Goal: Information Seeking & Learning: Find specific fact

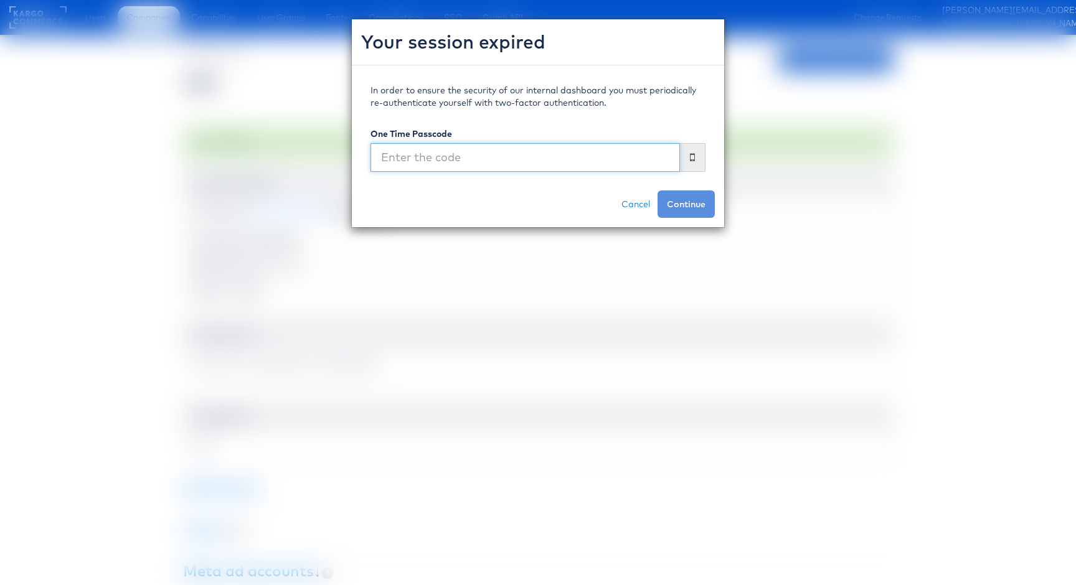
click at [621, 164] on input "text" at bounding box center [524, 157] width 309 height 29
type input "8"
type input "787671"
click at [657, 191] on button "Continue" at bounding box center [685, 204] width 57 height 27
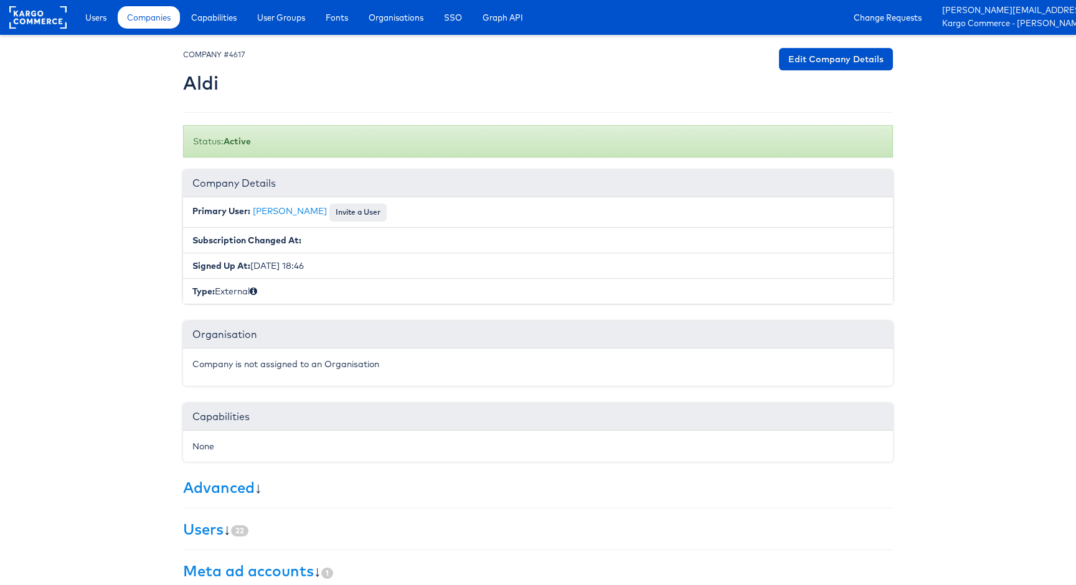
click at [166, 20] on span "Companies" at bounding box center [149, 17] width 44 height 12
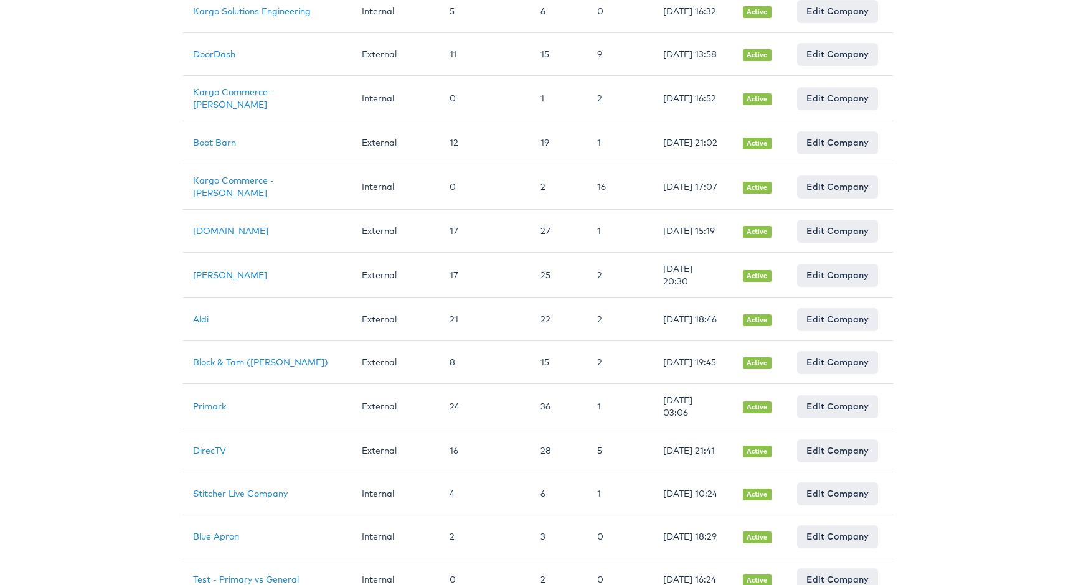
scroll to position [393, 0]
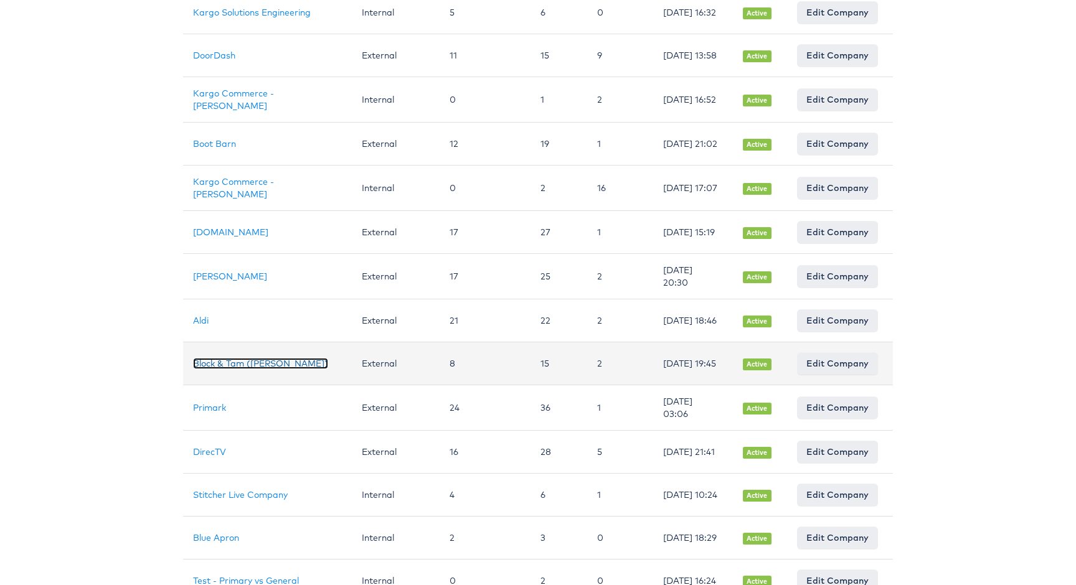
click at [258, 369] on link "Block & Tam (Veronica Beard)" at bounding box center [260, 363] width 135 height 11
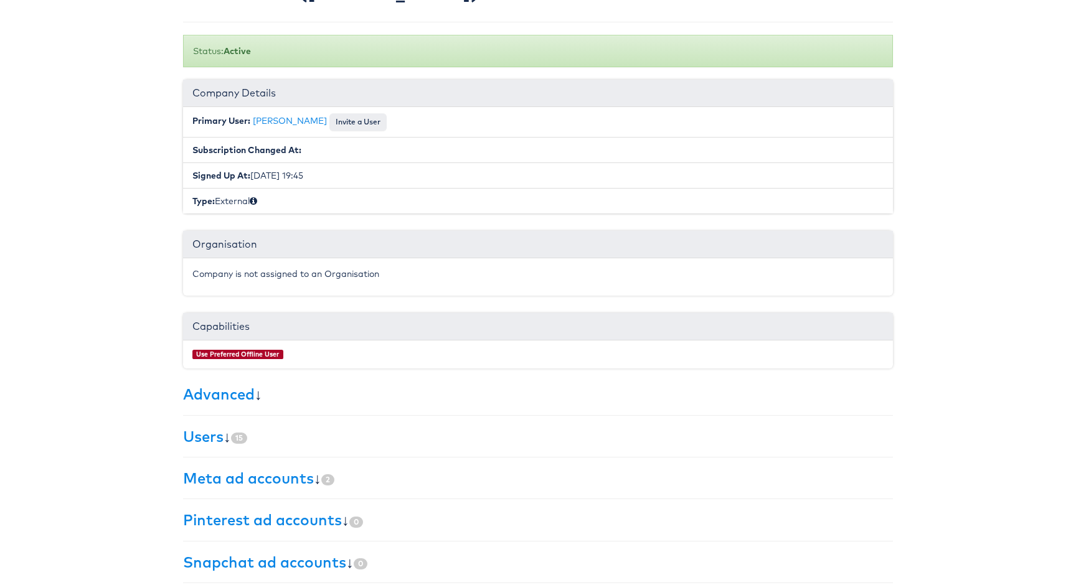
scroll to position [143, 0]
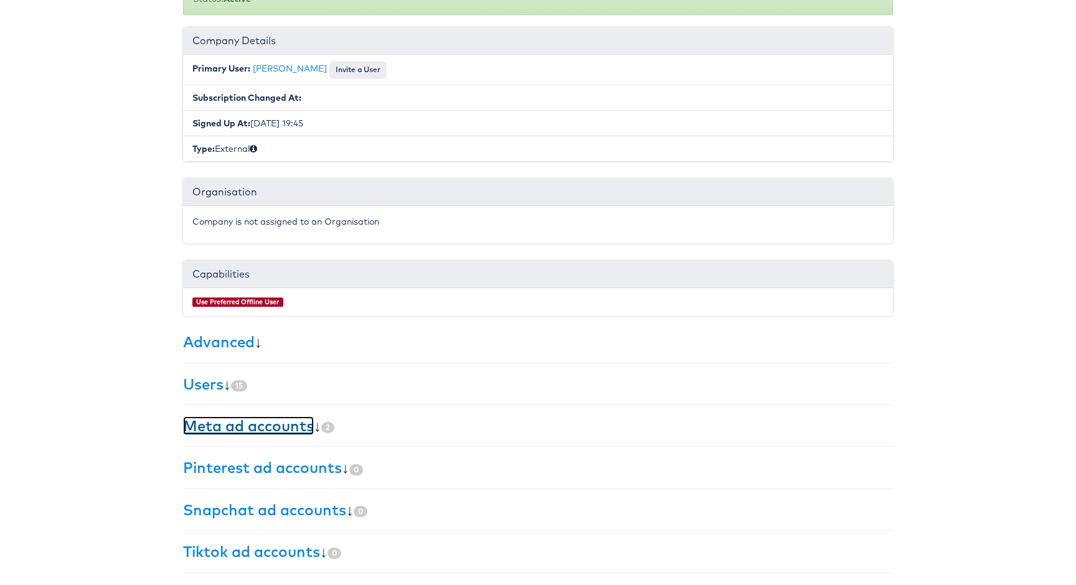
click at [286, 421] on link "Meta ad accounts" at bounding box center [248, 426] width 131 height 19
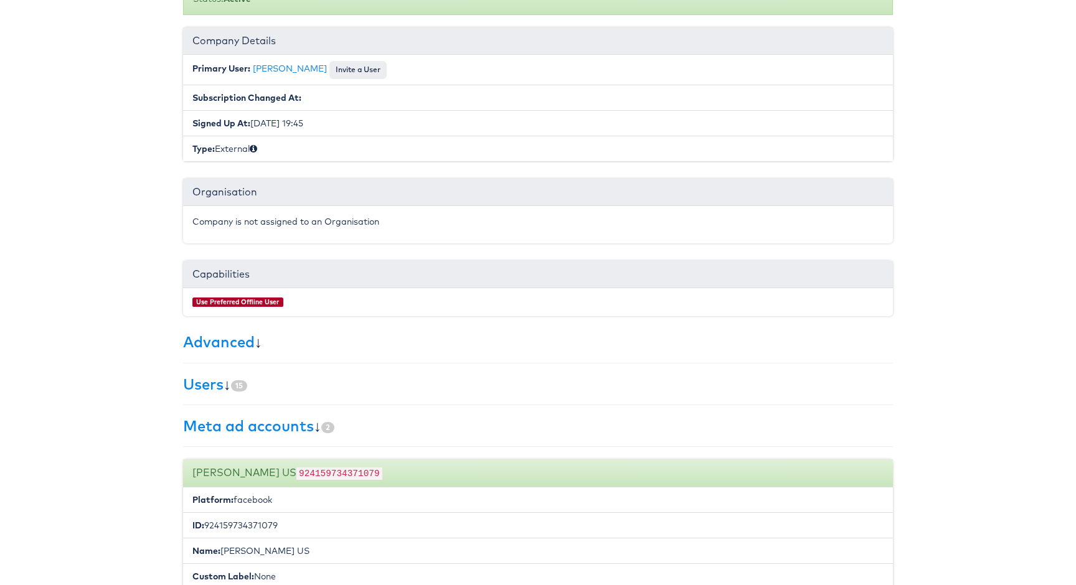
click at [335, 474] on code "924159734371079" at bounding box center [339, 474] width 86 height 12
copy code "924159734371079"
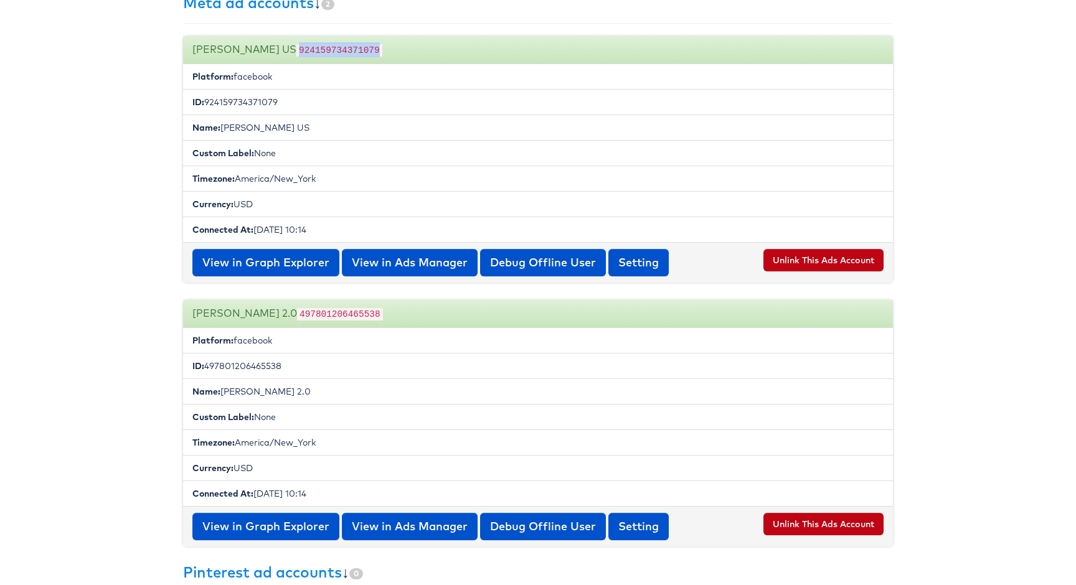
scroll to position [583, 0]
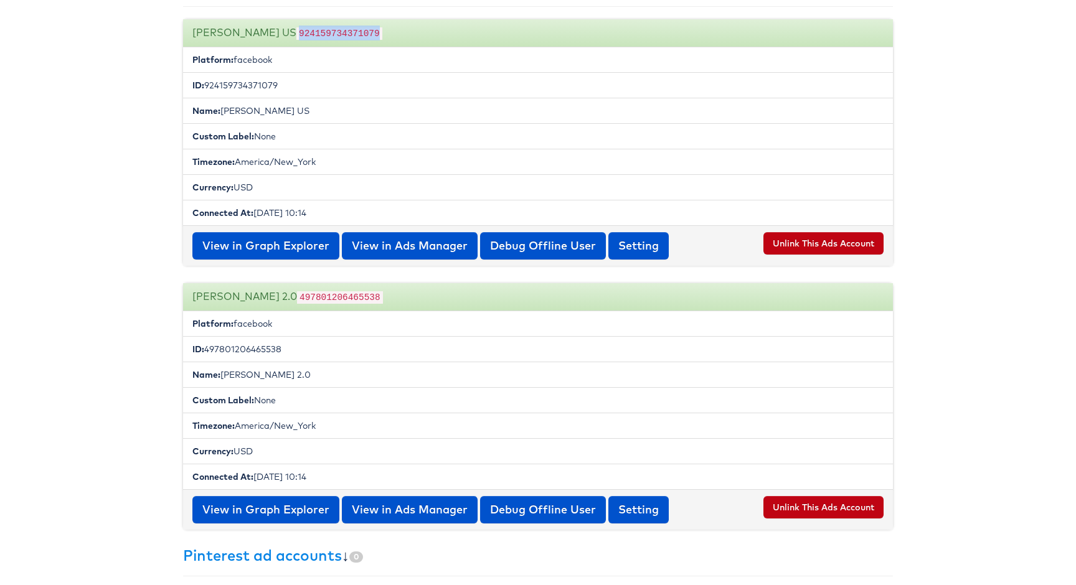
click at [326, 293] on code "497801206465538" at bounding box center [340, 297] width 86 height 12
copy code "497801206465538"
click at [242, 298] on div "Veronica Beard 2.0 497801206465538" at bounding box center [538, 297] width 710 height 28
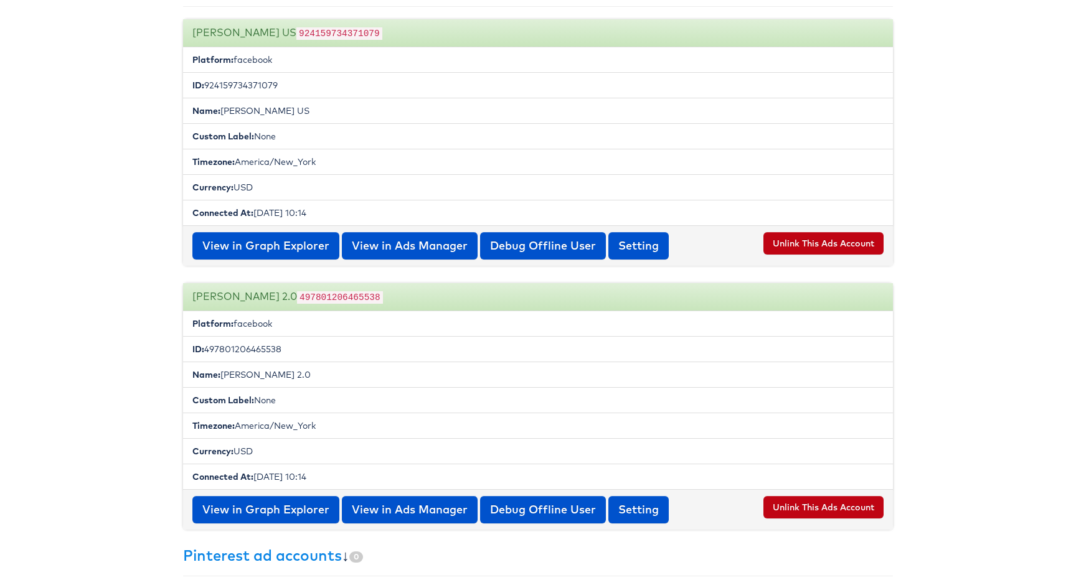
click at [242, 298] on div "Veronica Beard 2.0 497801206465538" at bounding box center [538, 297] width 710 height 28
click at [260, 298] on div "Veronica Beard 2.0 497801206465538" at bounding box center [538, 297] width 710 height 28
drag, startPoint x: 264, startPoint y: 298, endPoint x: 193, endPoint y: 298, distance: 71.0
click at [193, 298] on div "Veronica Beard 2.0 497801206465538" at bounding box center [538, 297] width 710 height 28
copy div "Veronica Beard"
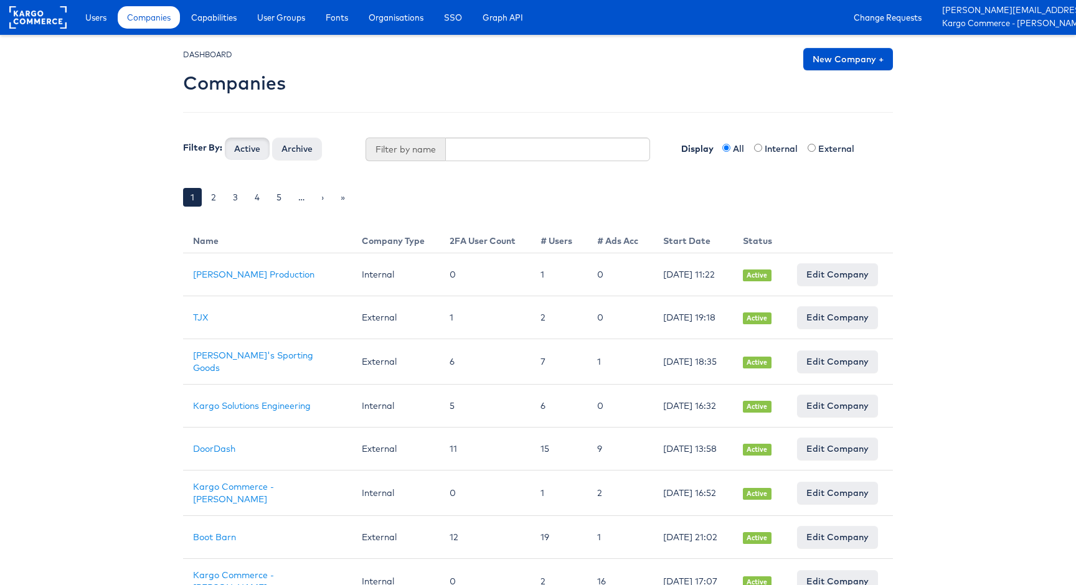
scroll to position [526, 0]
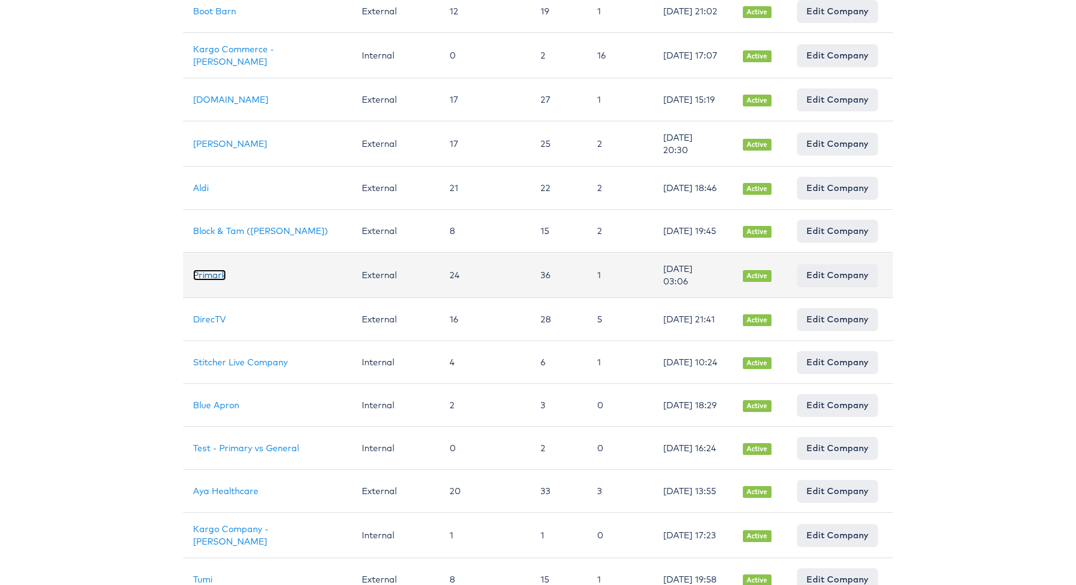
click at [210, 281] on link "Primark" at bounding box center [209, 275] width 33 height 11
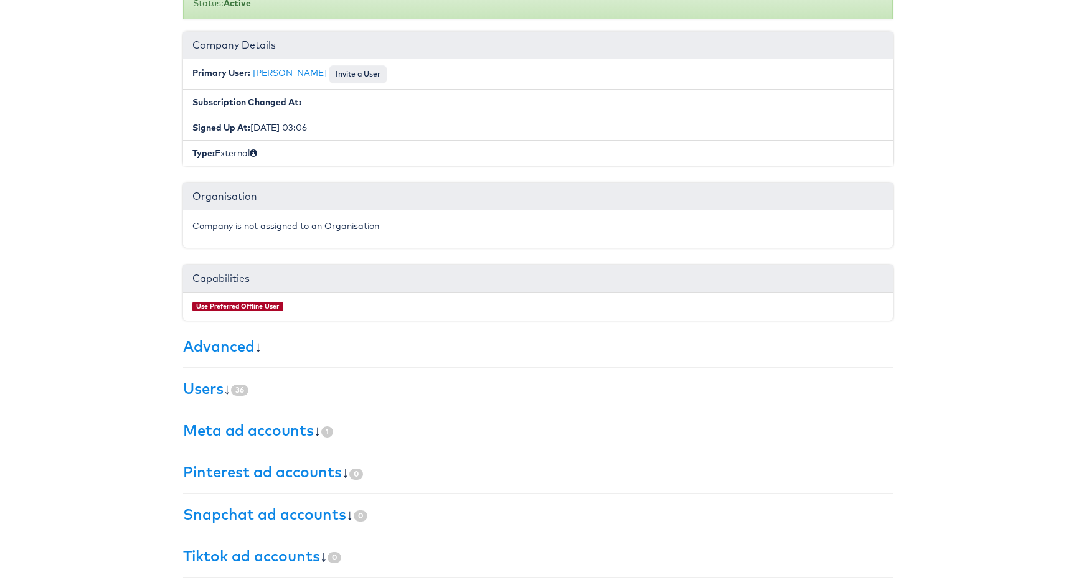
scroll to position [143, 0]
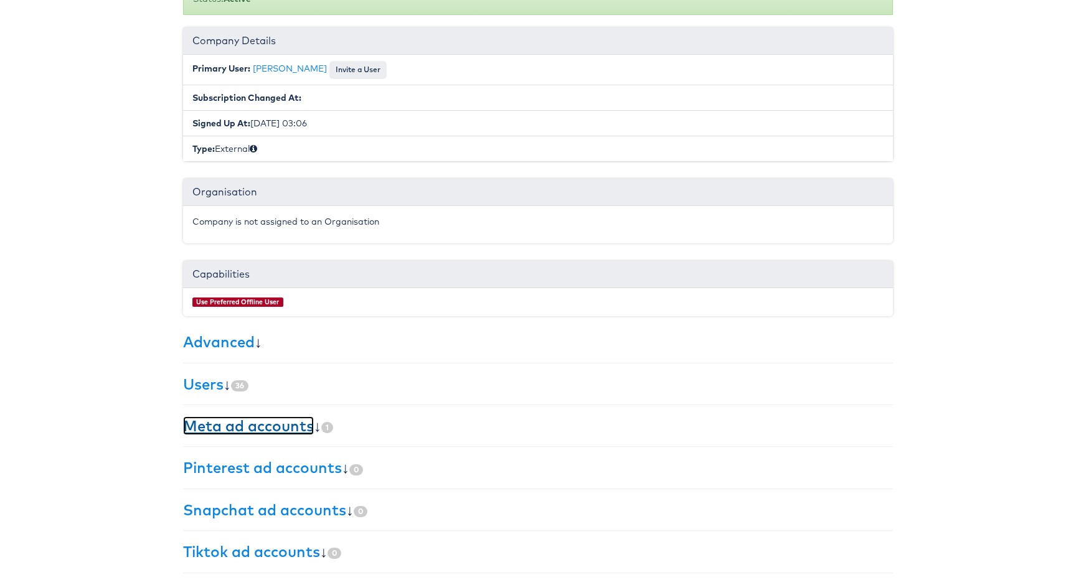
click at [253, 422] on link "Meta ad accounts" at bounding box center [248, 426] width 131 height 19
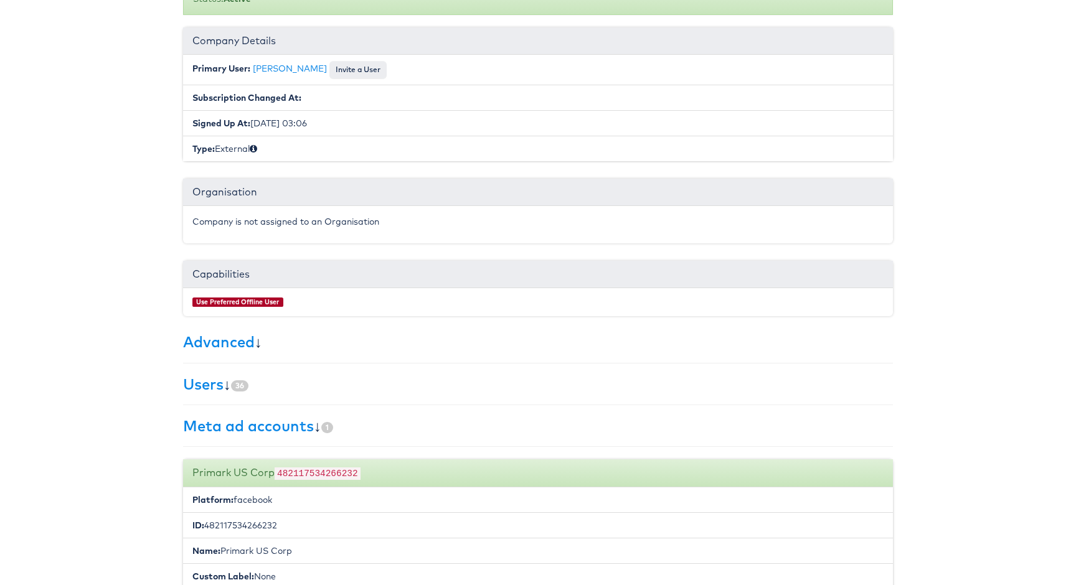
click at [332, 473] on code "482117534266232" at bounding box center [318, 474] width 86 height 12
copy code "482117534266232"
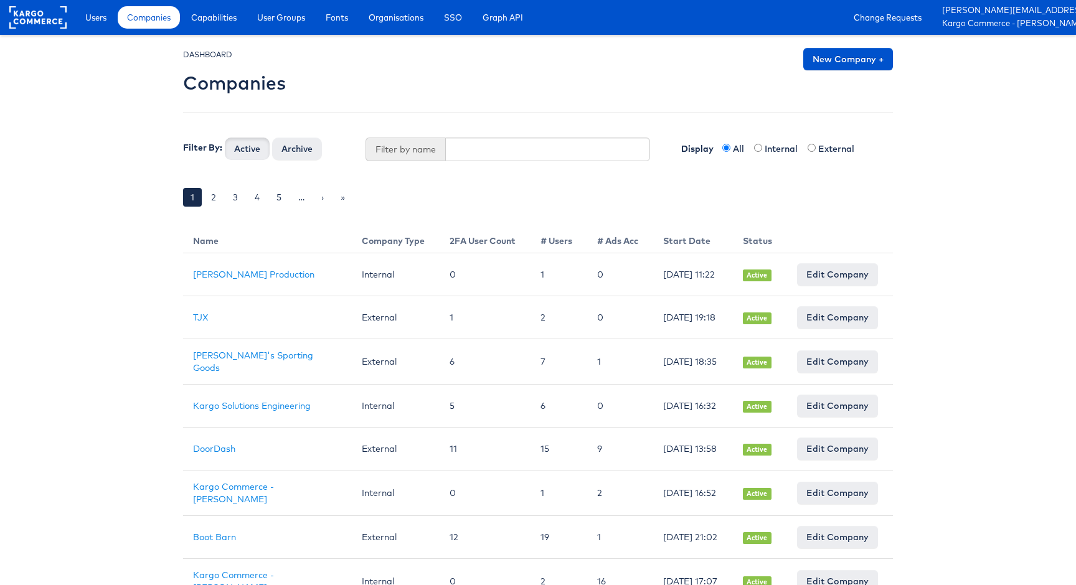
scroll to position [526, 0]
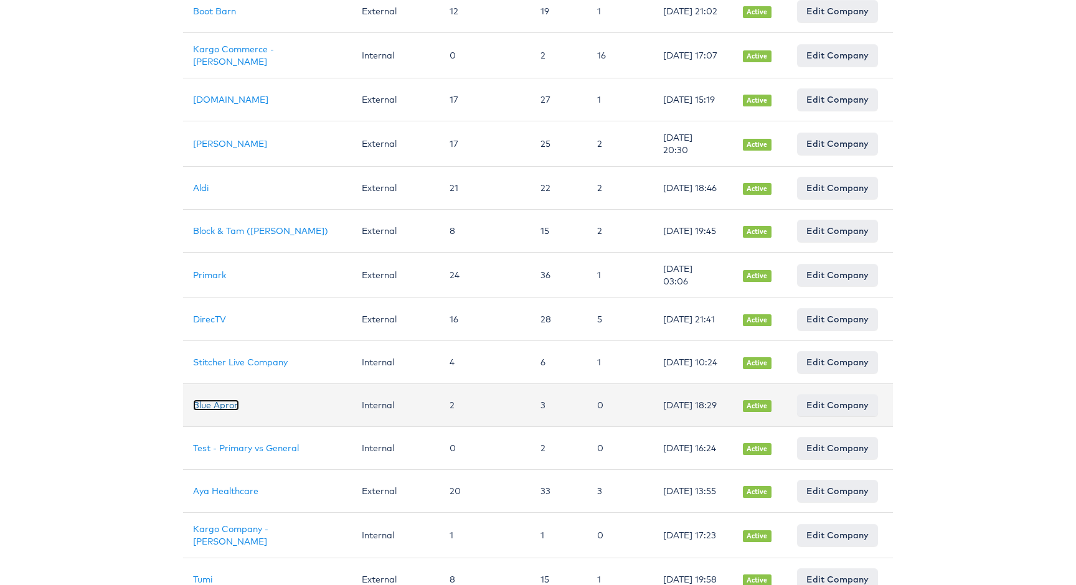
click at [227, 411] on link "Blue Apron" at bounding box center [216, 405] width 46 height 11
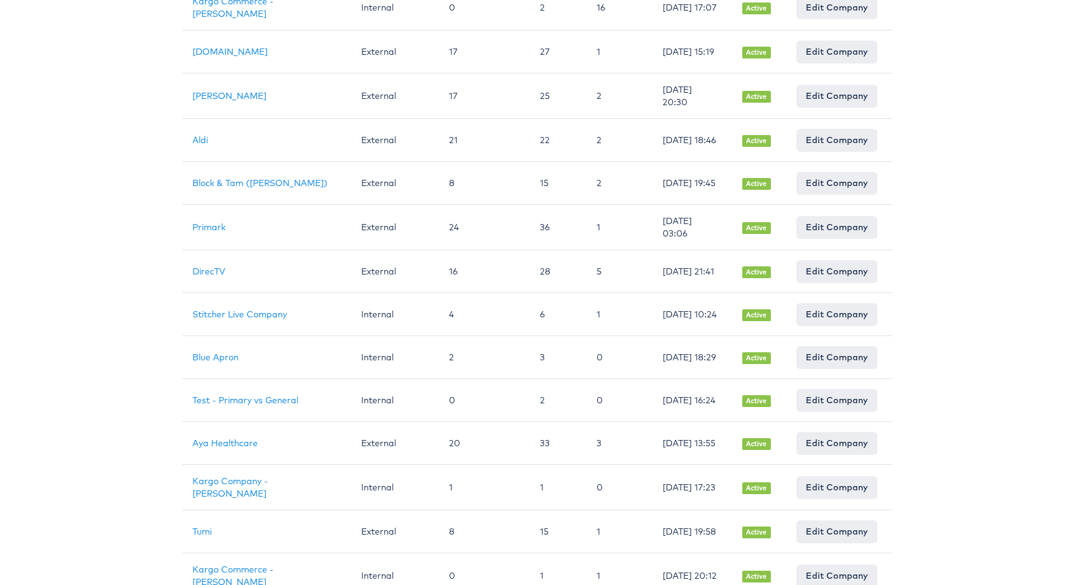
scroll to position [577, 1]
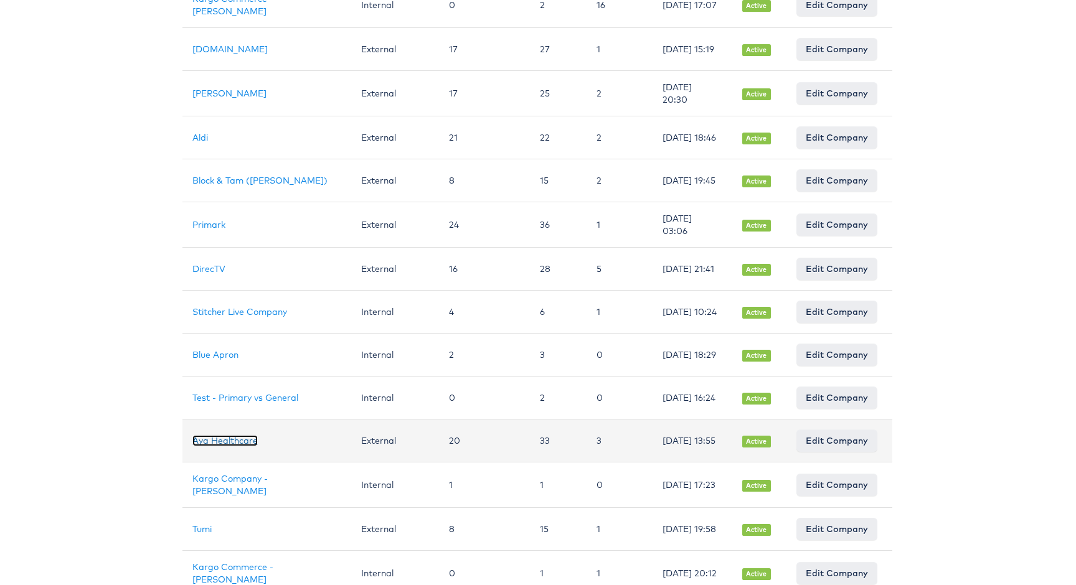
click at [210, 446] on link "Aya Healthcare" at bounding box center [224, 440] width 65 height 11
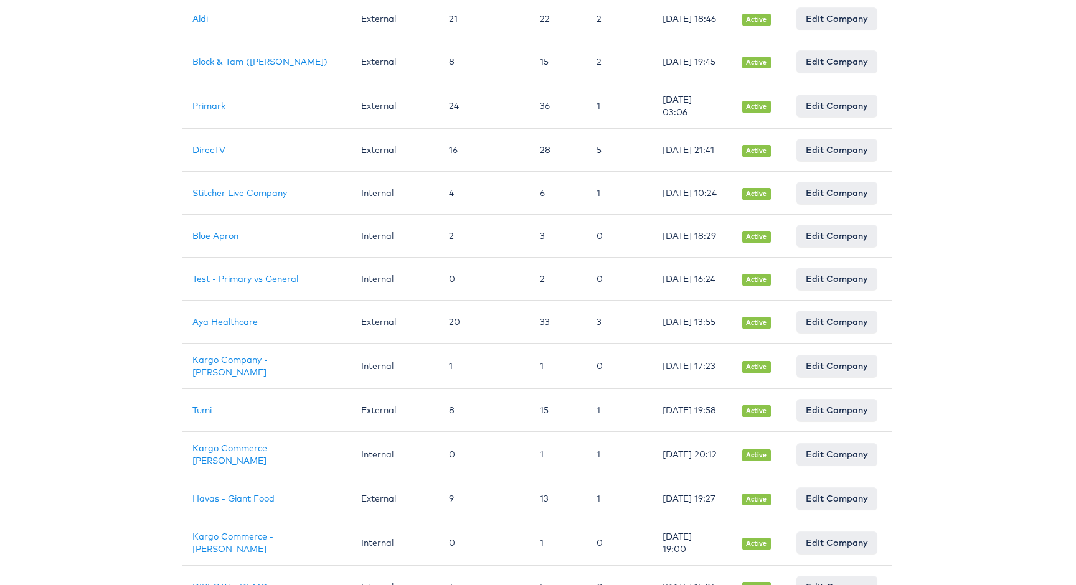
scroll to position [705, 1]
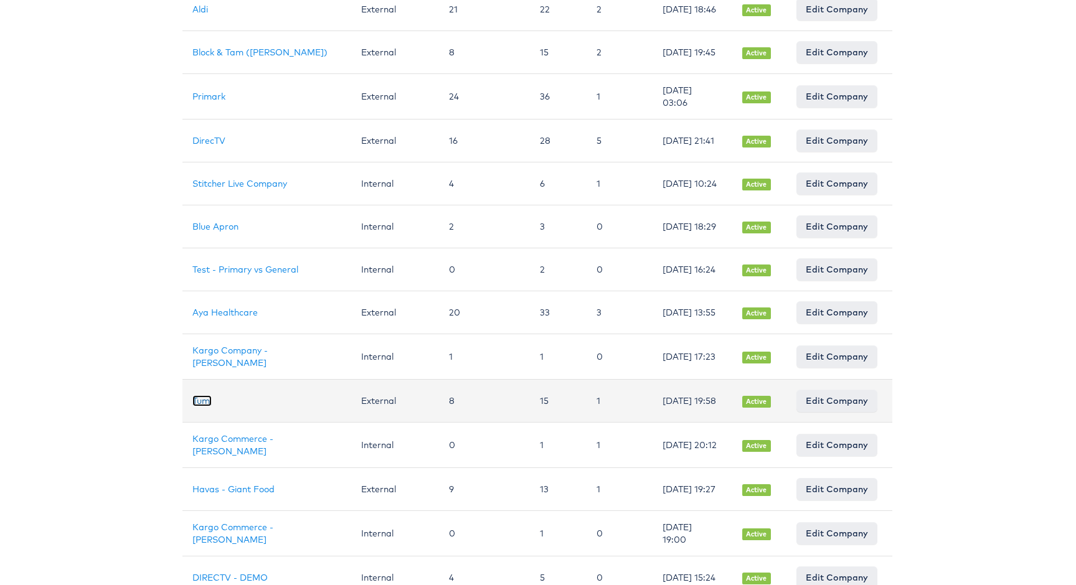
click at [201, 407] on link "Tumi" at bounding box center [201, 400] width 19 height 11
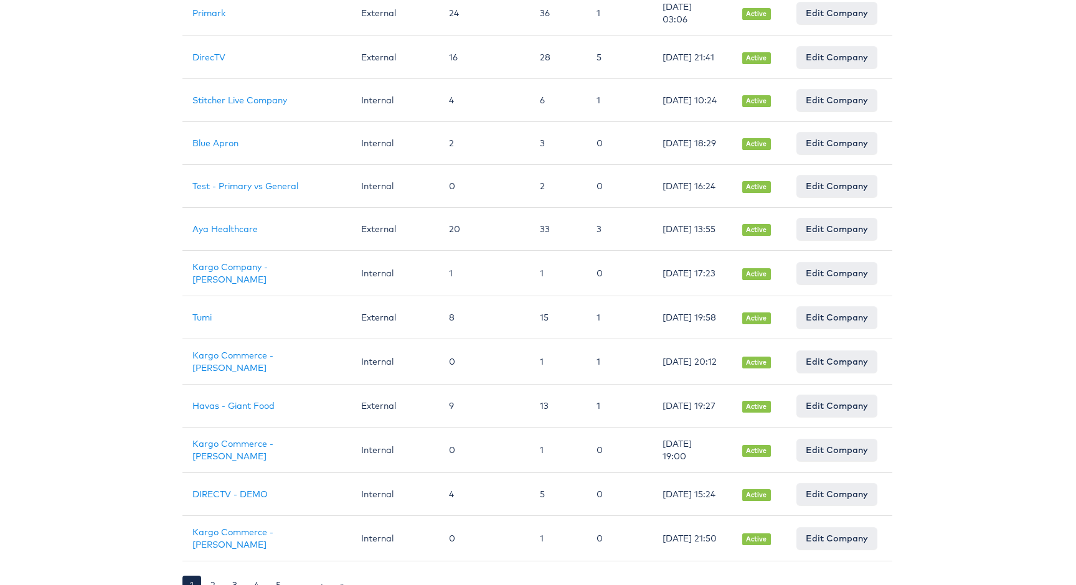
scroll to position [815, 1]
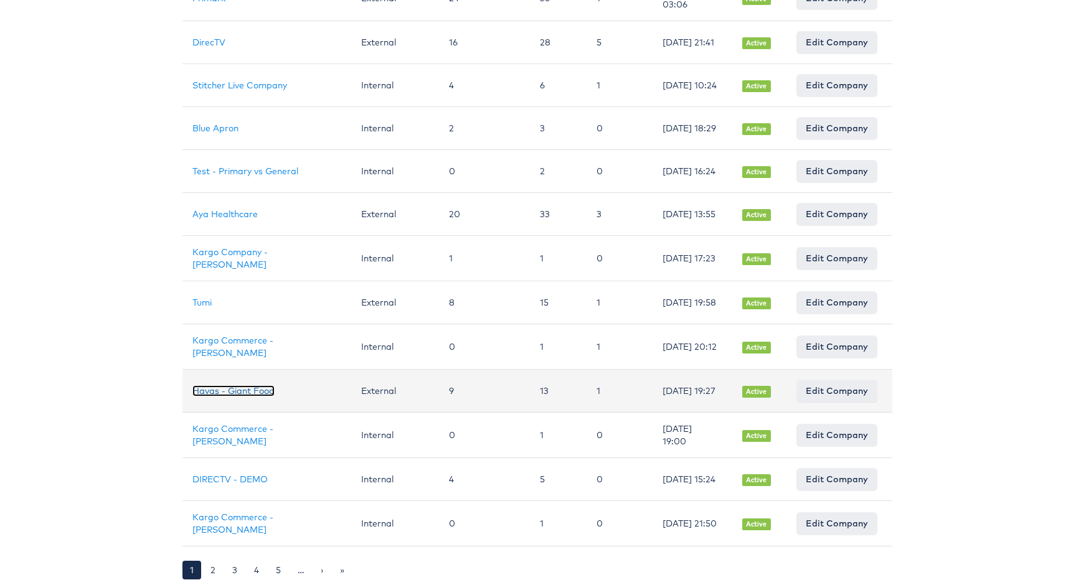
click at [254, 395] on link "Havas - Giant Food" at bounding box center [233, 390] width 82 height 11
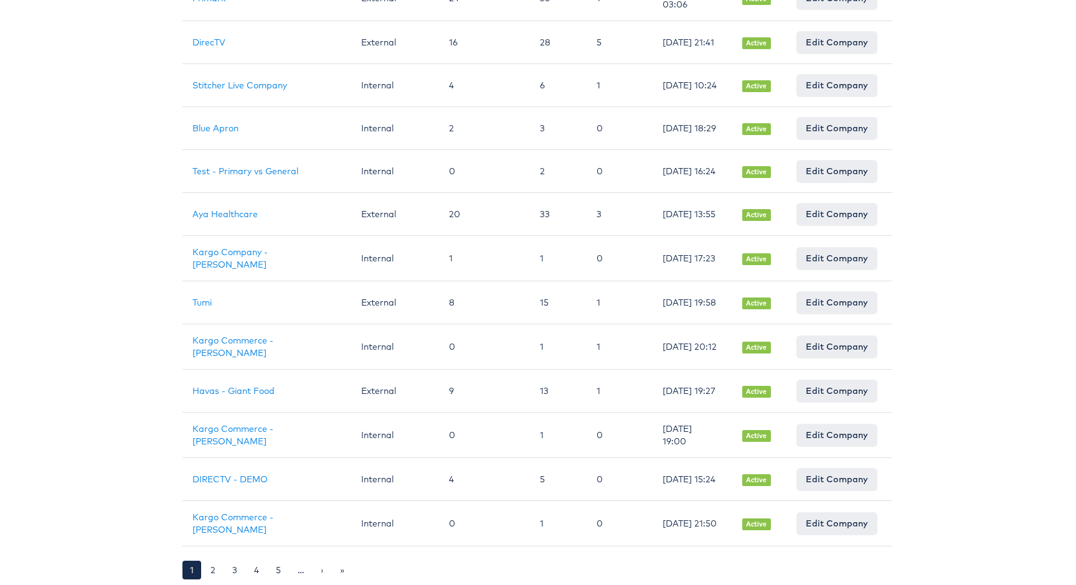
scroll to position [821, 1]
click at [211, 570] on link "2" at bounding box center [213, 570] width 20 height 19
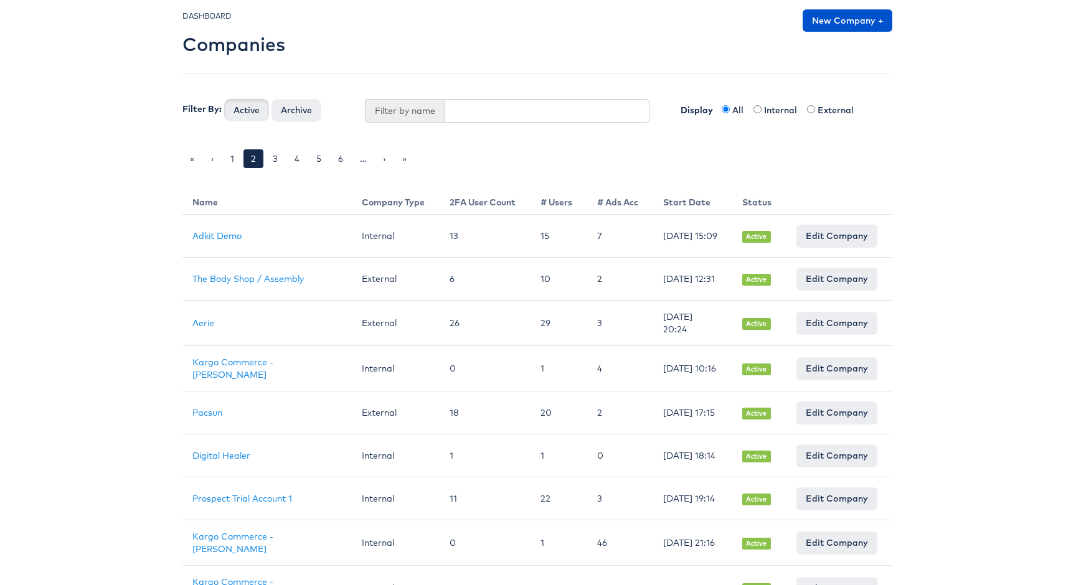
scroll to position [0, 1]
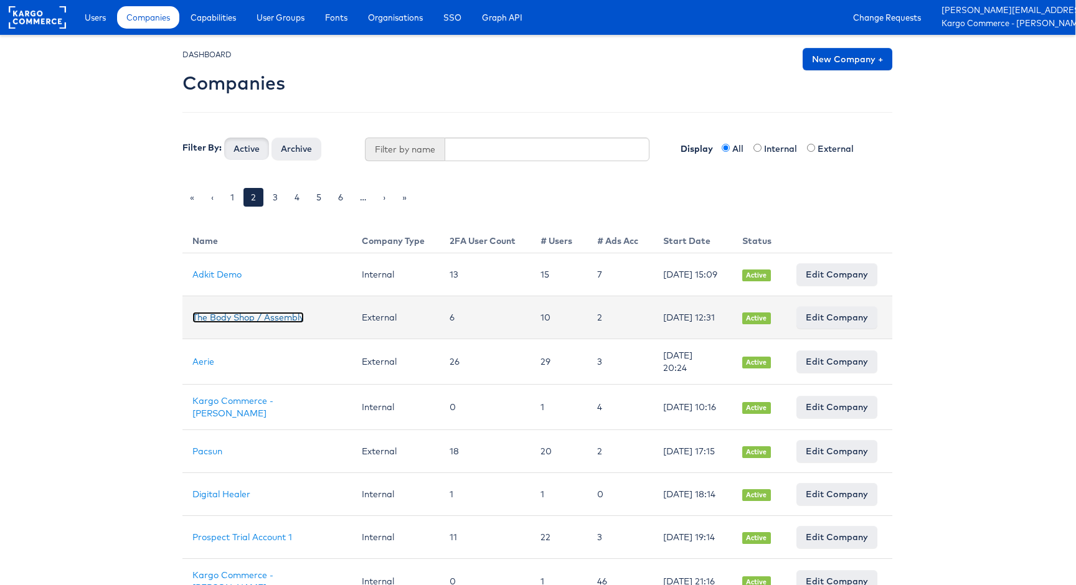
click at [232, 319] on link "The Body Shop / Assembly" at bounding box center [247, 317] width 111 height 11
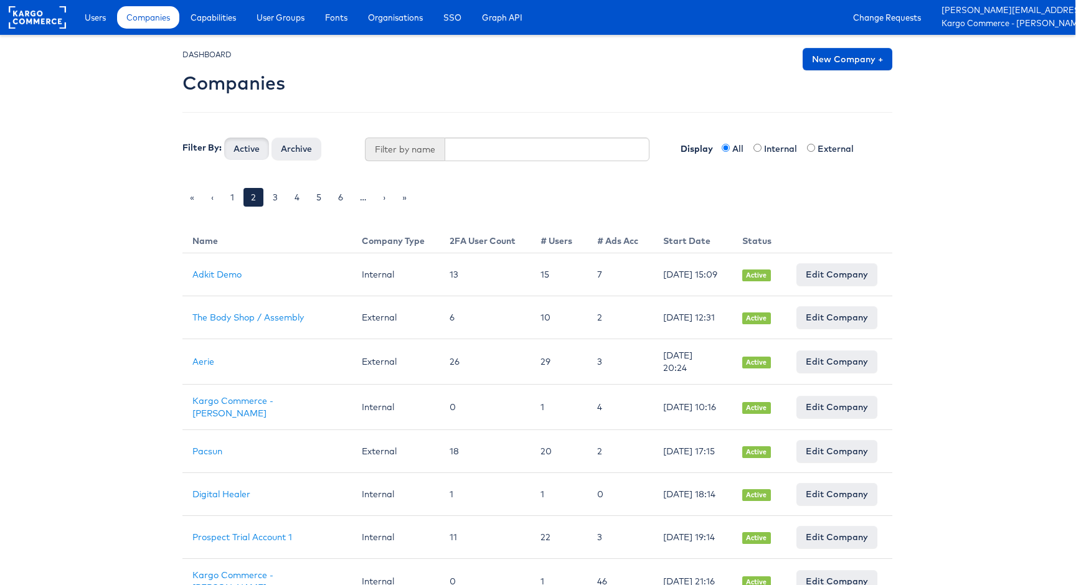
scroll to position [16, 1]
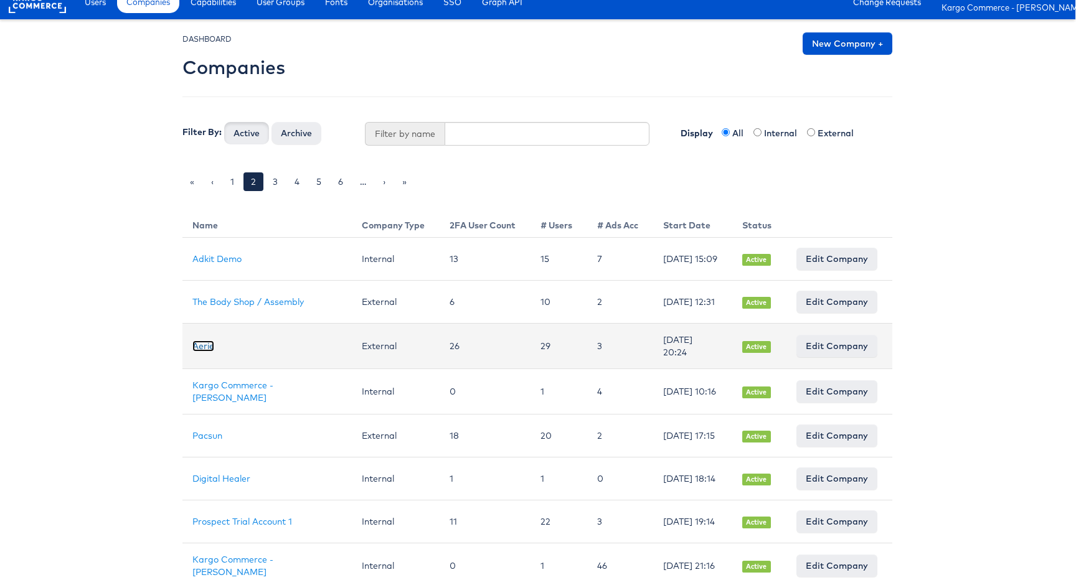
click at [199, 350] on link "Aerie" at bounding box center [203, 346] width 22 height 11
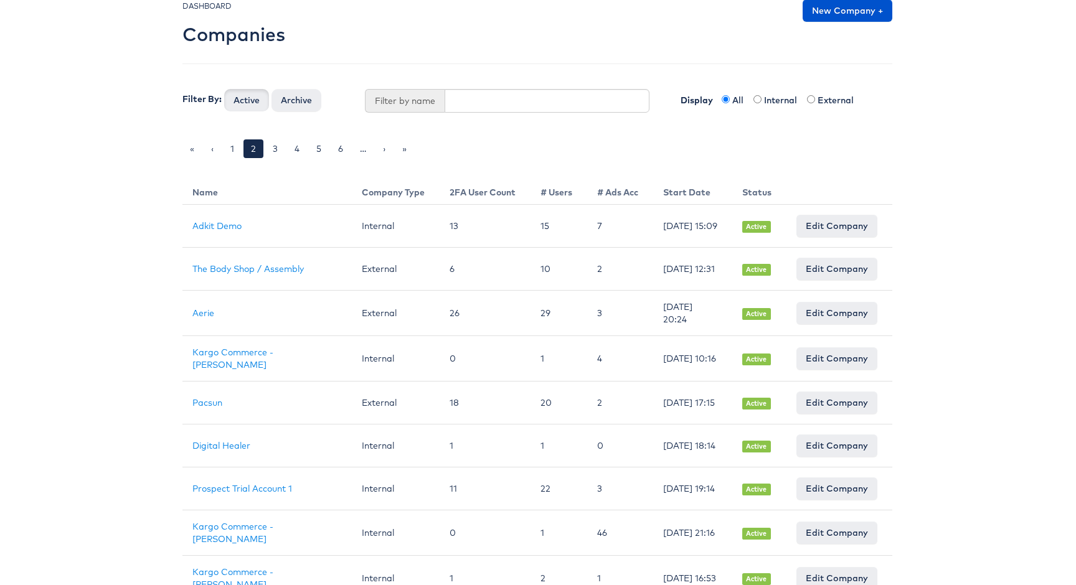
scroll to position [54, 1]
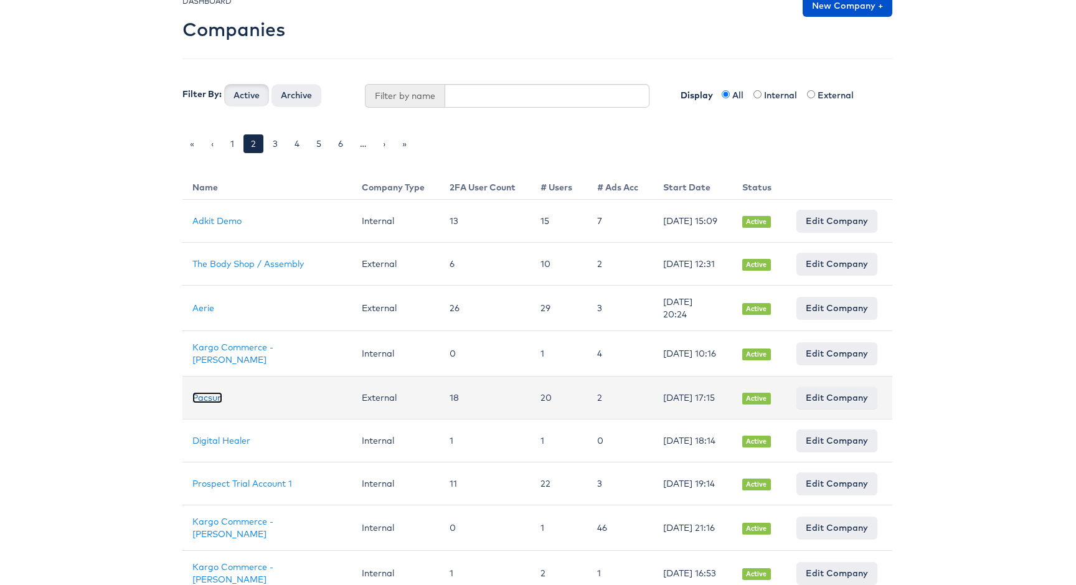
click at [205, 403] on link "Pacsun" at bounding box center [207, 397] width 30 height 11
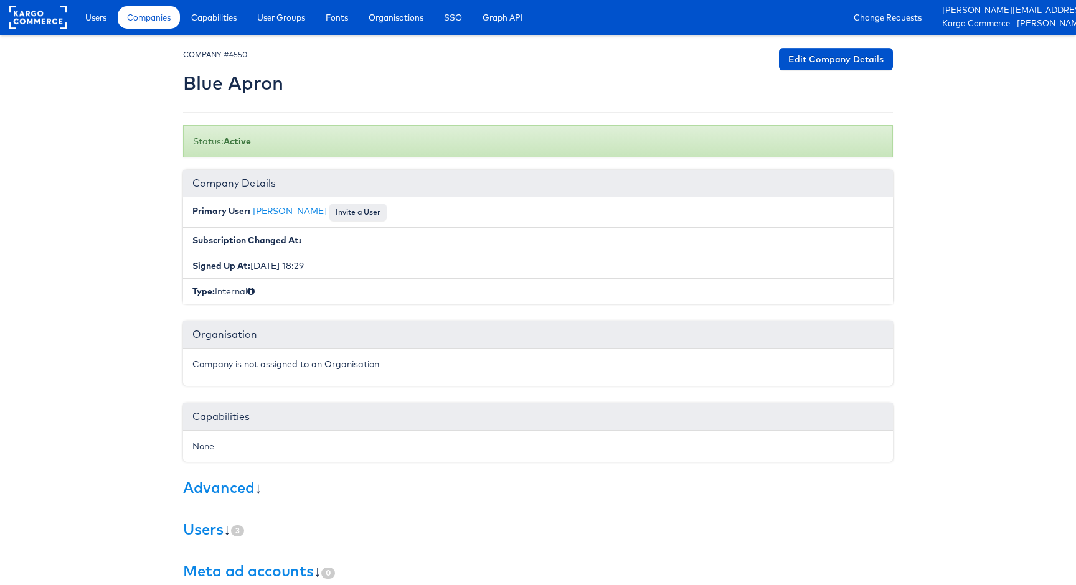
scroll to position [146, 0]
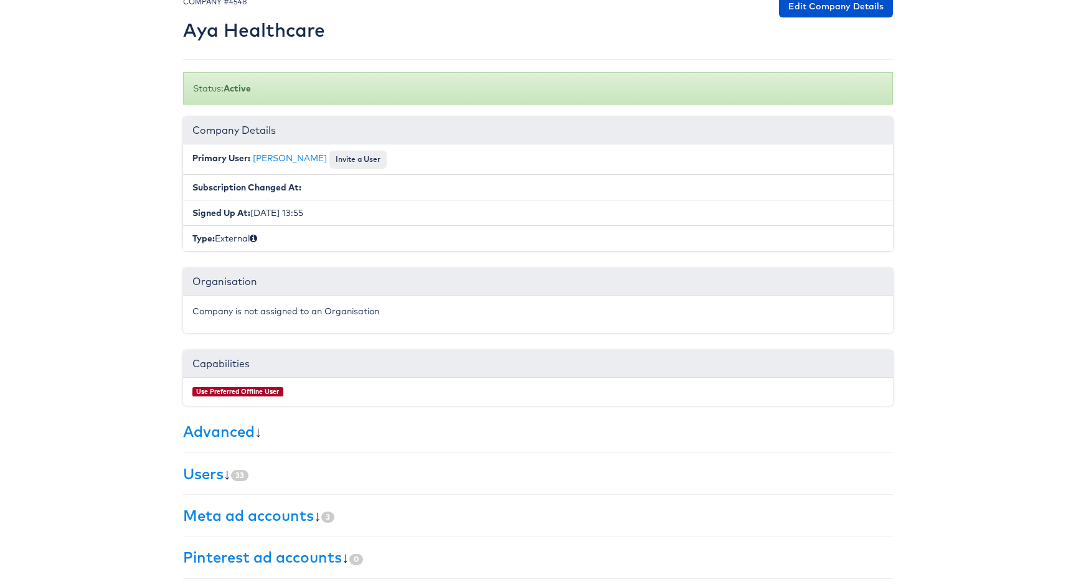
scroll to position [143, 0]
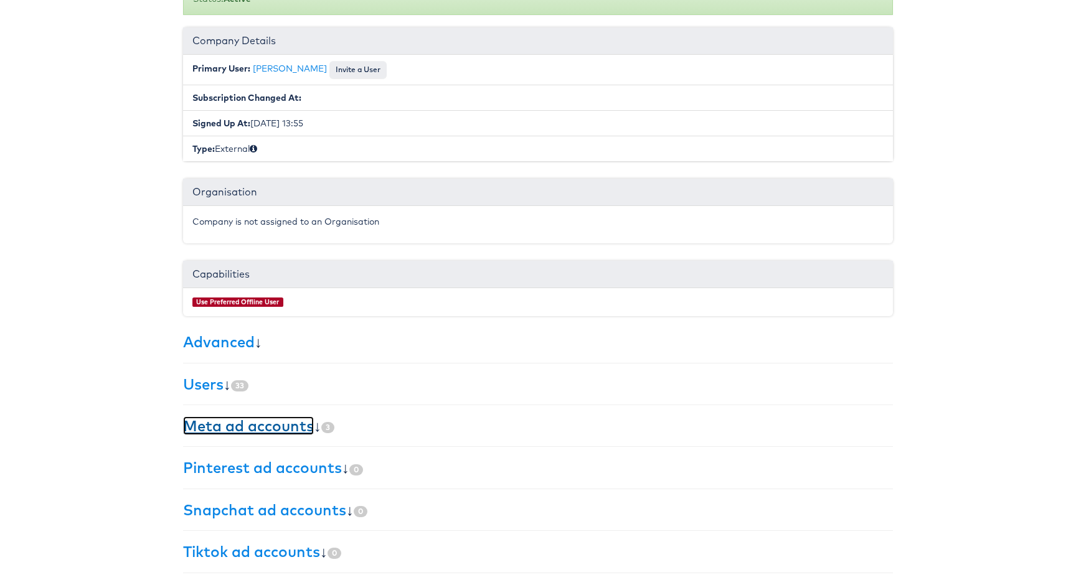
click at [250, 426] on link "Meta ad accounts" at bounding box center [248, 426] width 131 height 19
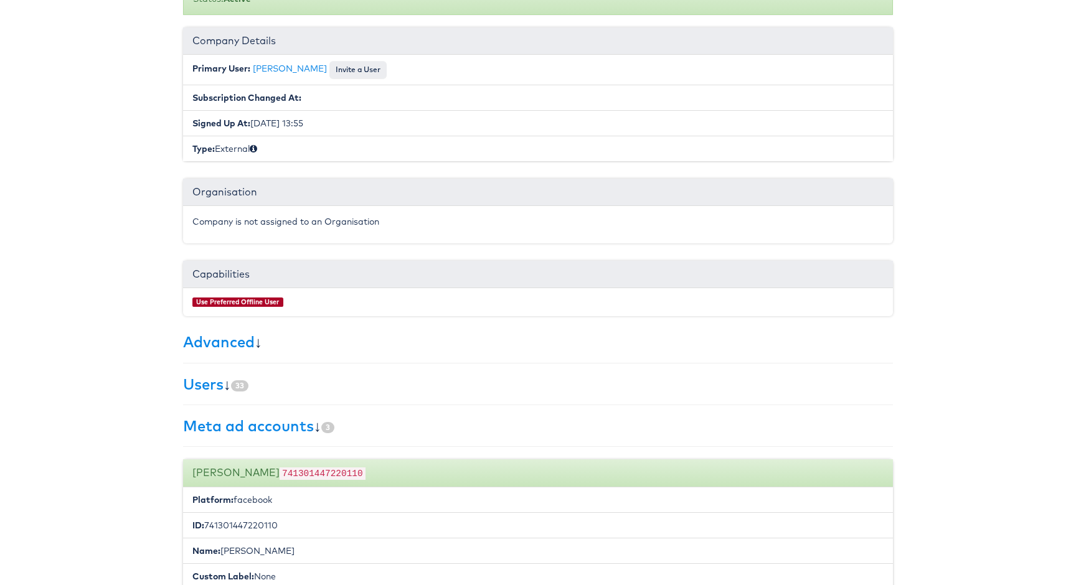
click at [299, 469] on code "741301447220110" at bounding box center [323, 474] width 86 height 12
copy code "741301447220110"
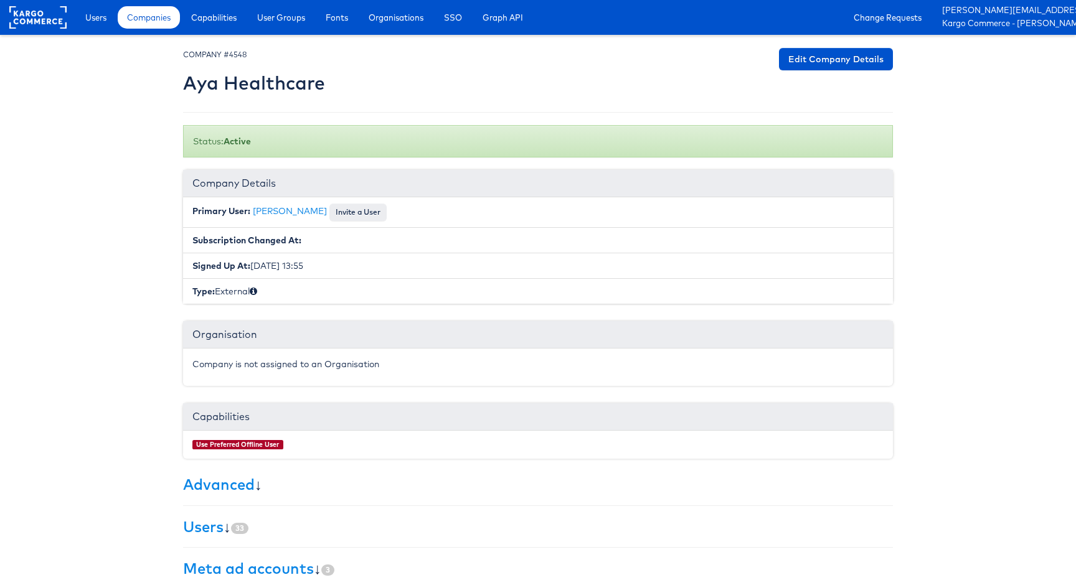
click at [273, 87] on h2 "Aya Healthcare" at bounding box center [254, 83] width 142 height 21
copy div "Aya Healthcare Edit Company Details"
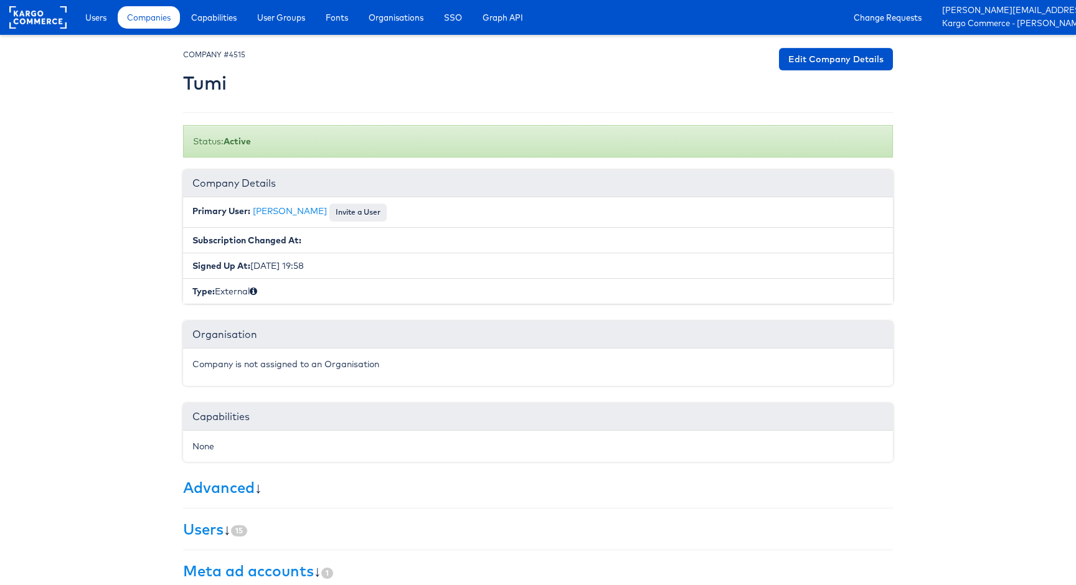
scroll to position [146, 0]
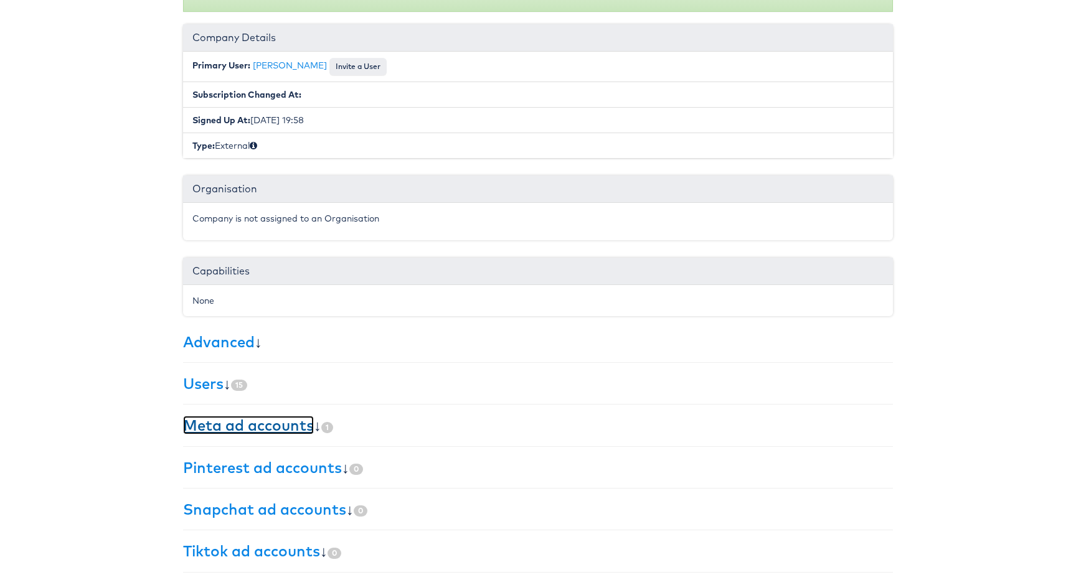
click at [285, 428] on link "Meta ad accounts" at bounding box center [248, 425] width 131 height 19
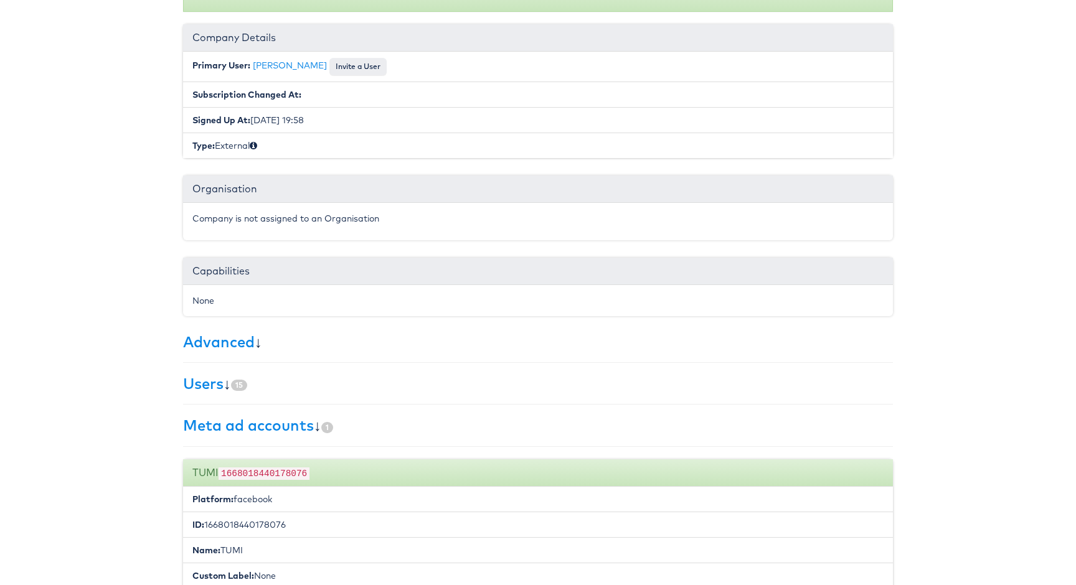
click at [285, 471] on code "1668018440178076" at bounding box center [264, 474] width 91 height 12
copy code "1668018440178076"
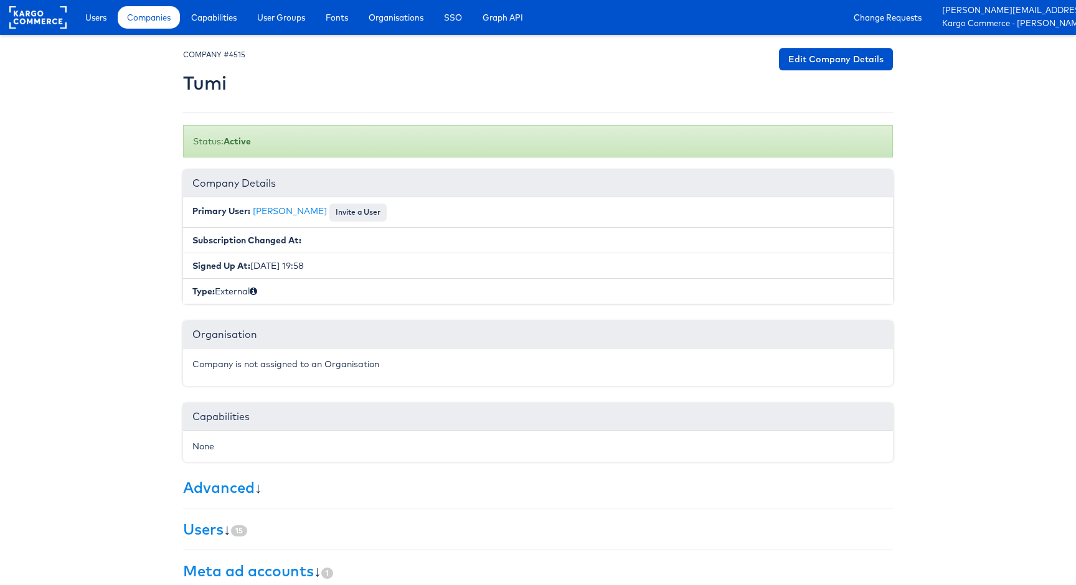
click at [207, 85] on h2 "Tumi" at bounding box center [214, 83] width 62 height 21
copy h2 "Tumi"
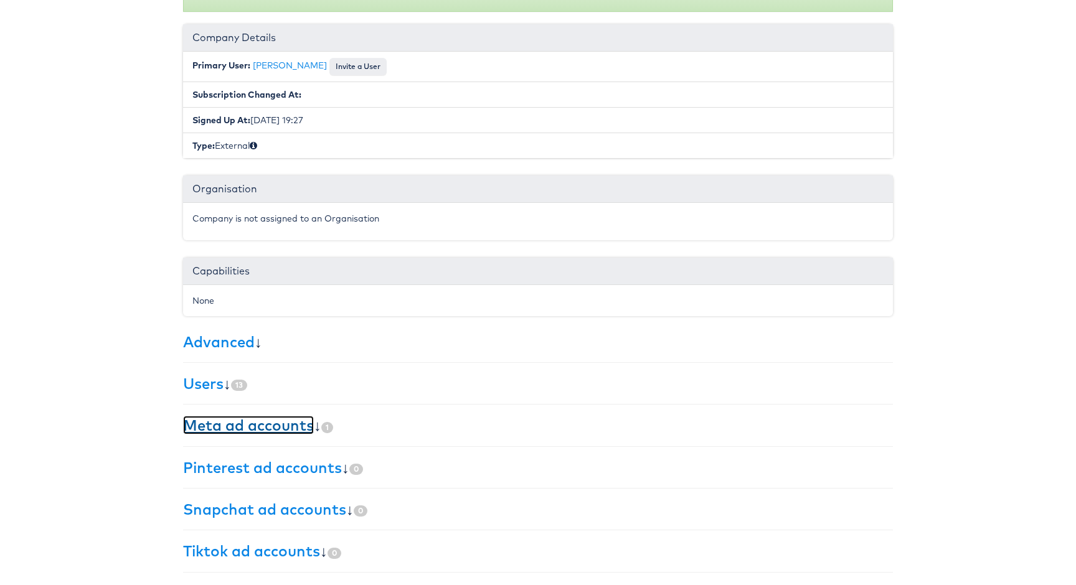
click at [291, 425] on link "Meta ad accounts" at bounding box center [248, 425] width 131 height 19
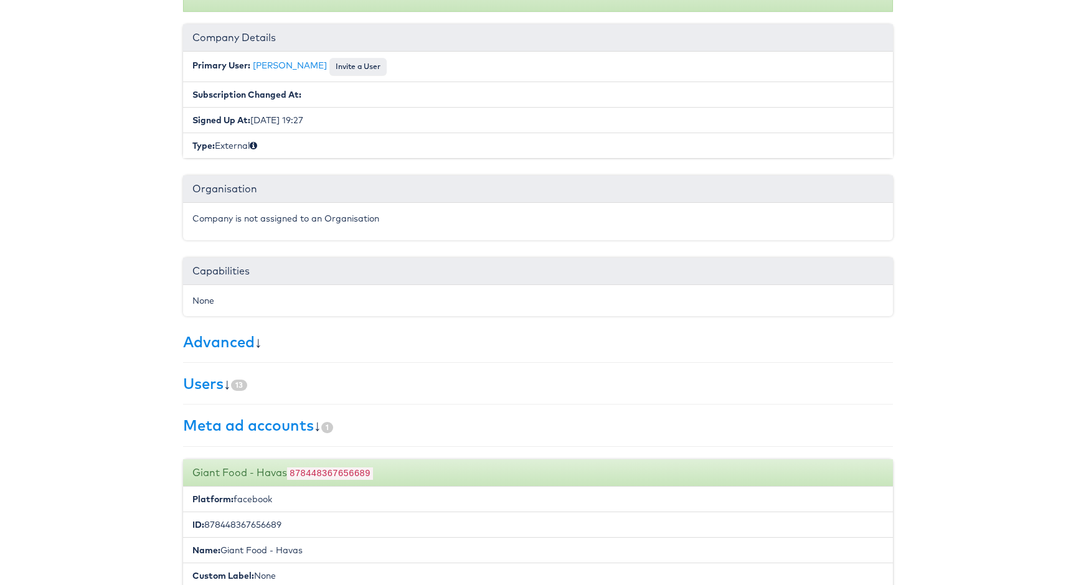
click at [326, 472] on code "878448367656689" at bounding box center [330, 474] width 86 height 12
copy code "878448367656689"
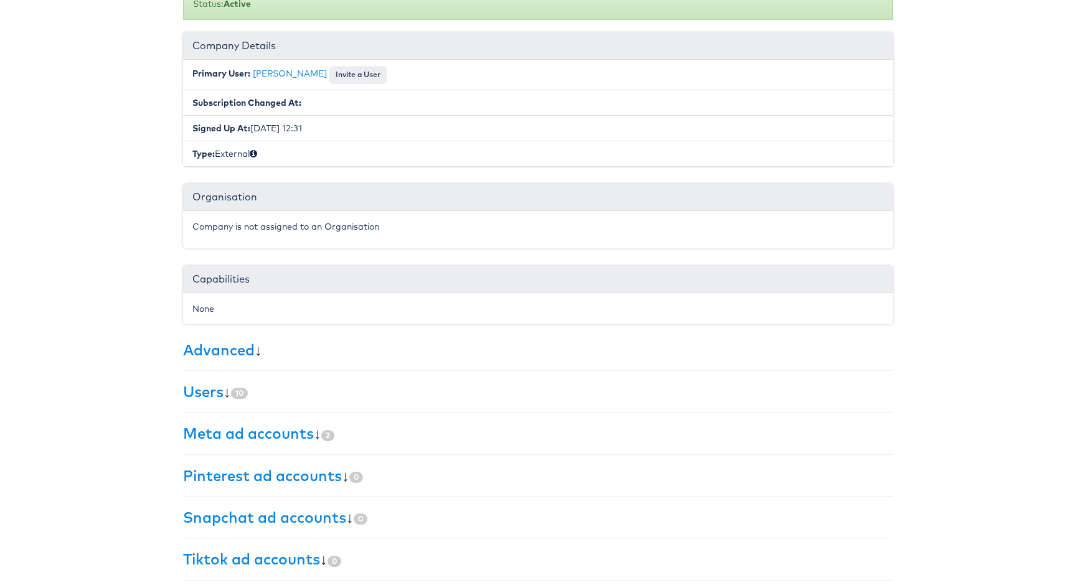
scroll to position [146, 0]
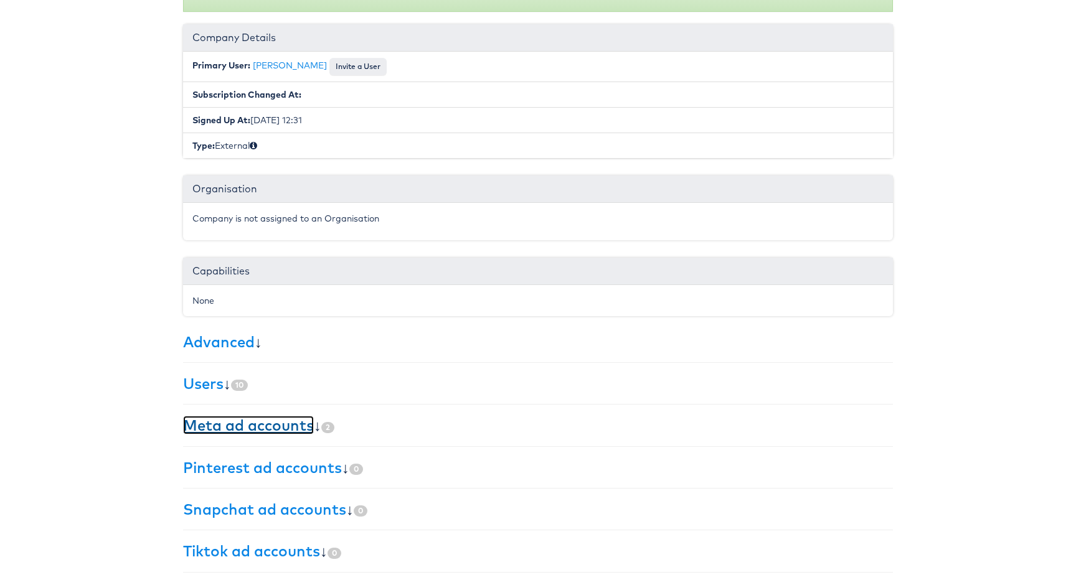
click at [288, 428] on link "Meta ad accounts" at bounding box center [248, 425] width 131 height 19
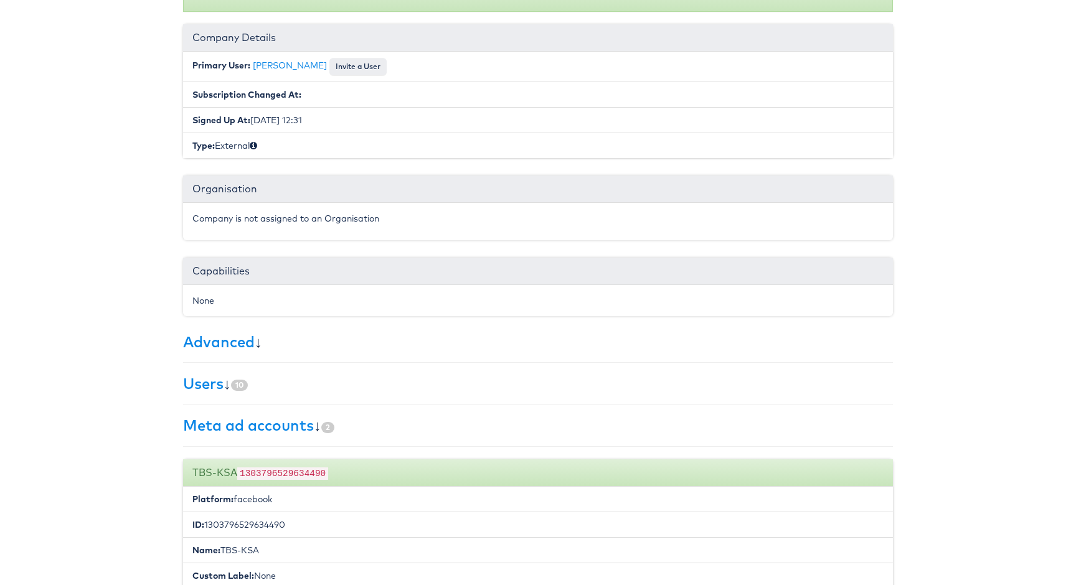
click at [306, 470] on code "1303796529634490" at bounding box center [282, 474] width 91 height 12
copy code "1303796529634490"
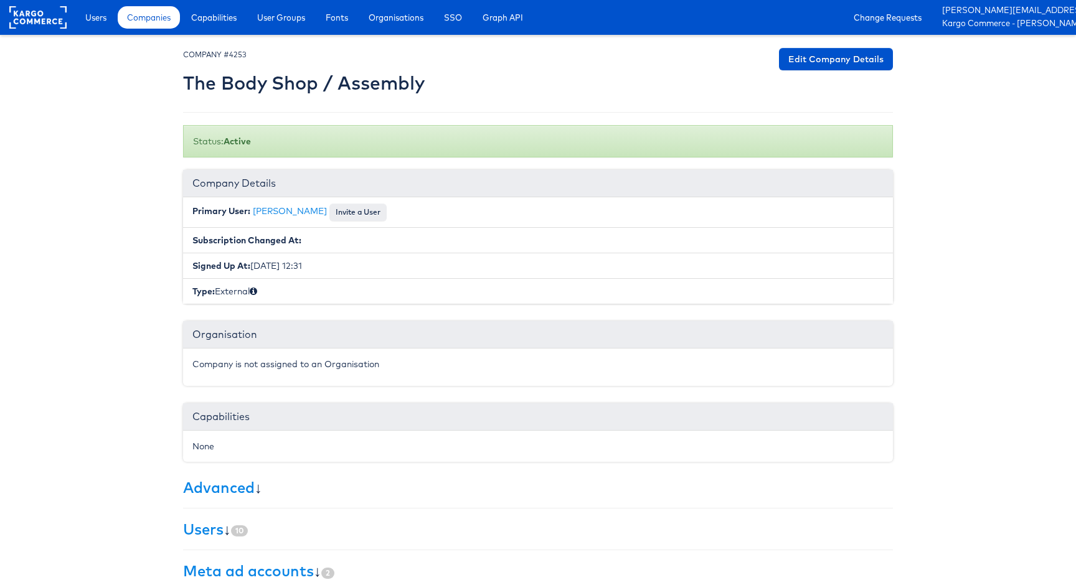
click at [310, 88] on h2 "The Body Shop / Assembly" at bounding box center [304, 83] width 242 height 21
copy div "The Body Shop / Assembly Edit Company Details"
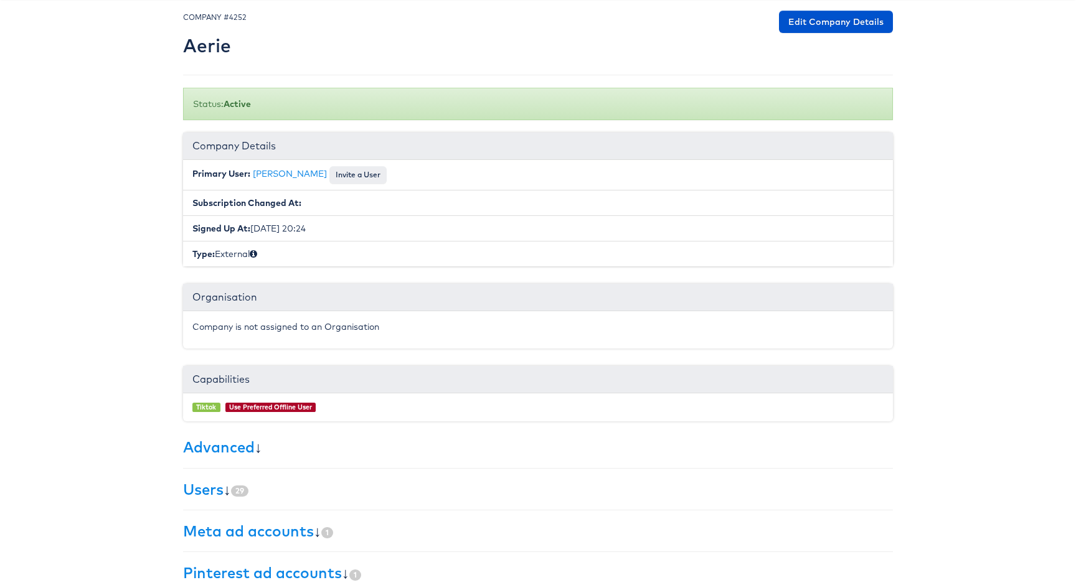
scroll to position [143, 0]
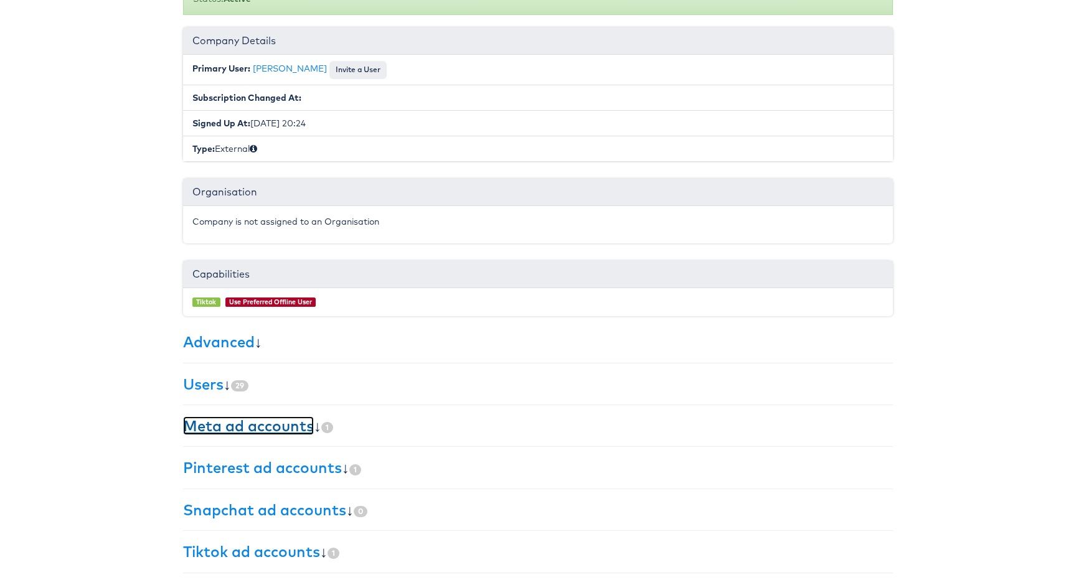
click at [294, 434] on link "Meta ad accounts" at bounding box center [248, 426] width 131 height 19
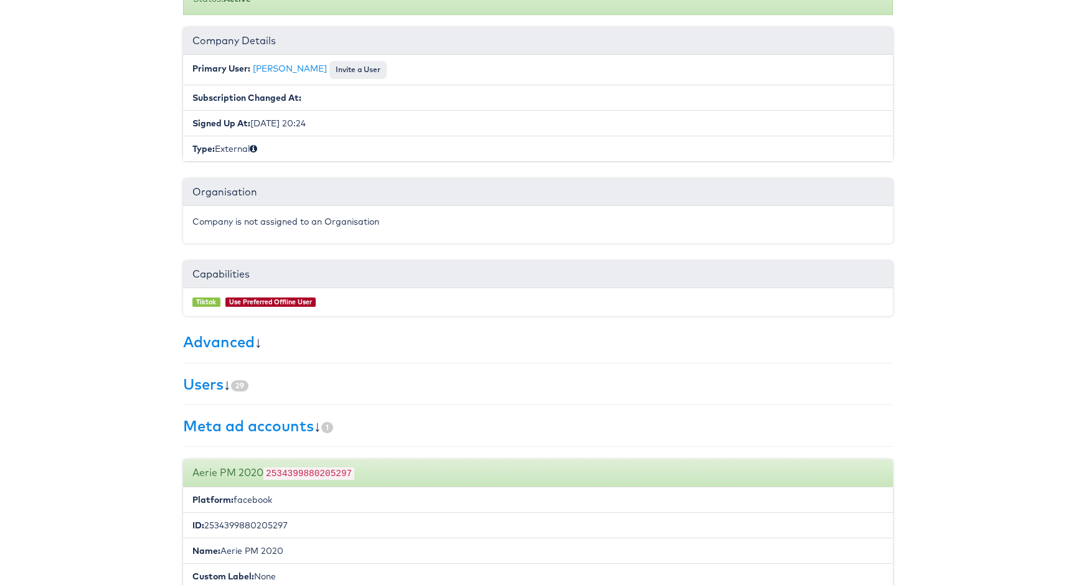
click at [333, 477] on code "2534399880205297" at bounding box center [308, 474] width 91 height 12
copy code "2534399880205297"
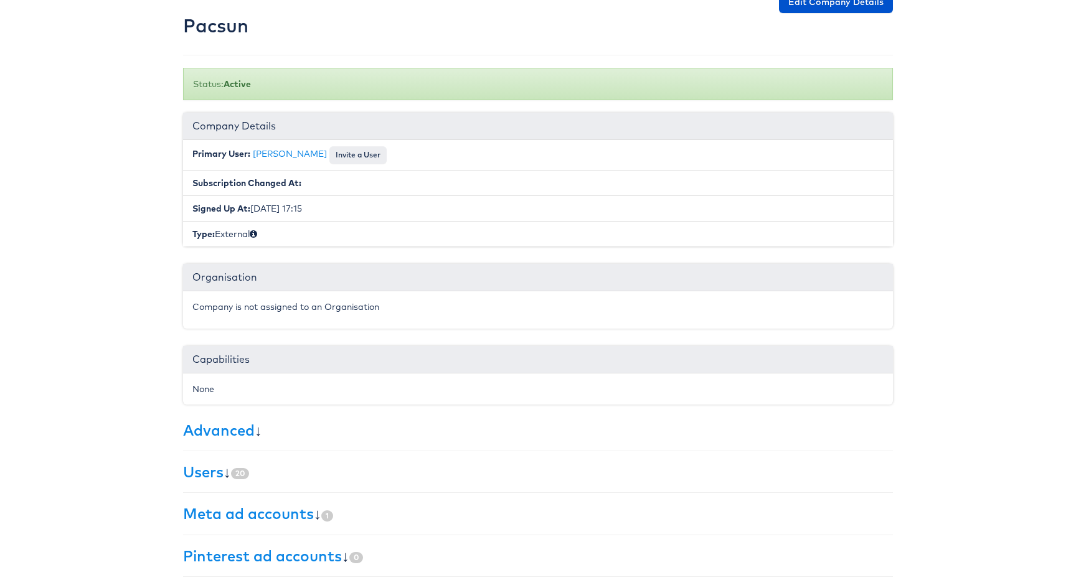
scroll to position [97, 0]
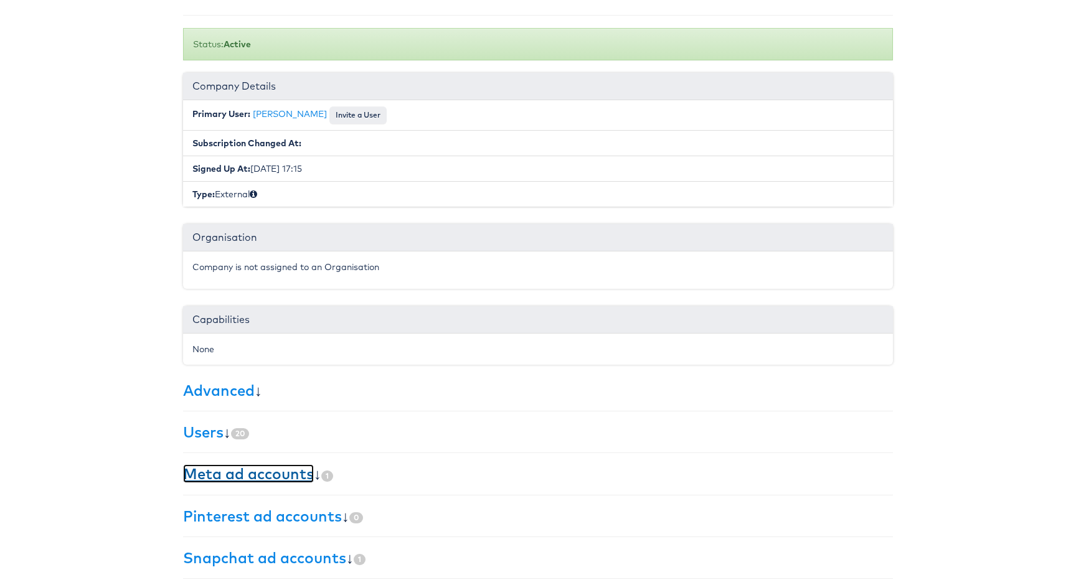
click at [298, 478] on link "Meta ad accounts" at bounding box center [248, 473] width 131 height 19
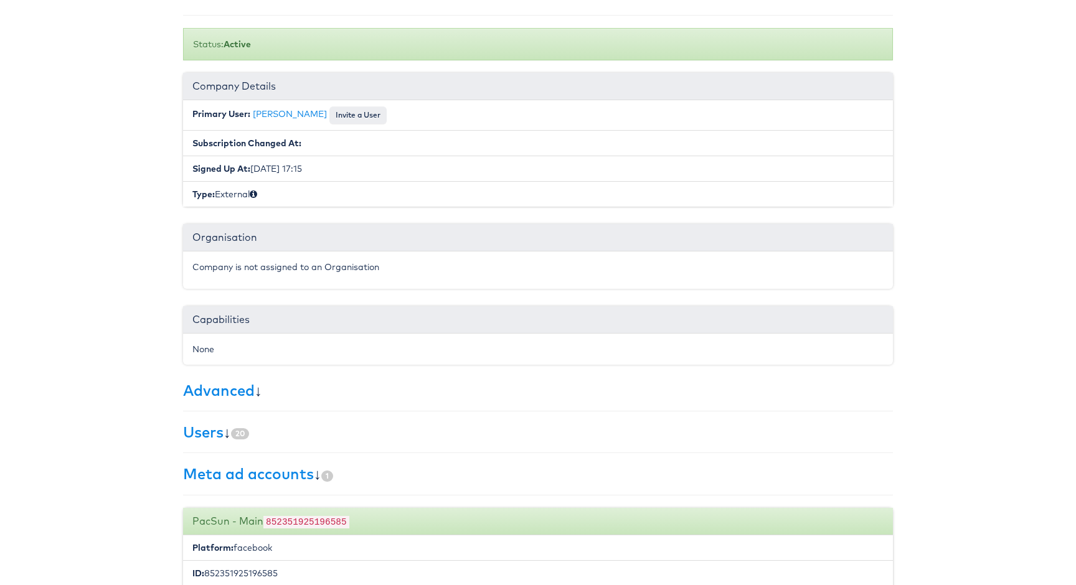
click at [324, 518] on code "852351925196585" at bounding box center [306, 522] width 86 height 12
copy code "852351925196585"
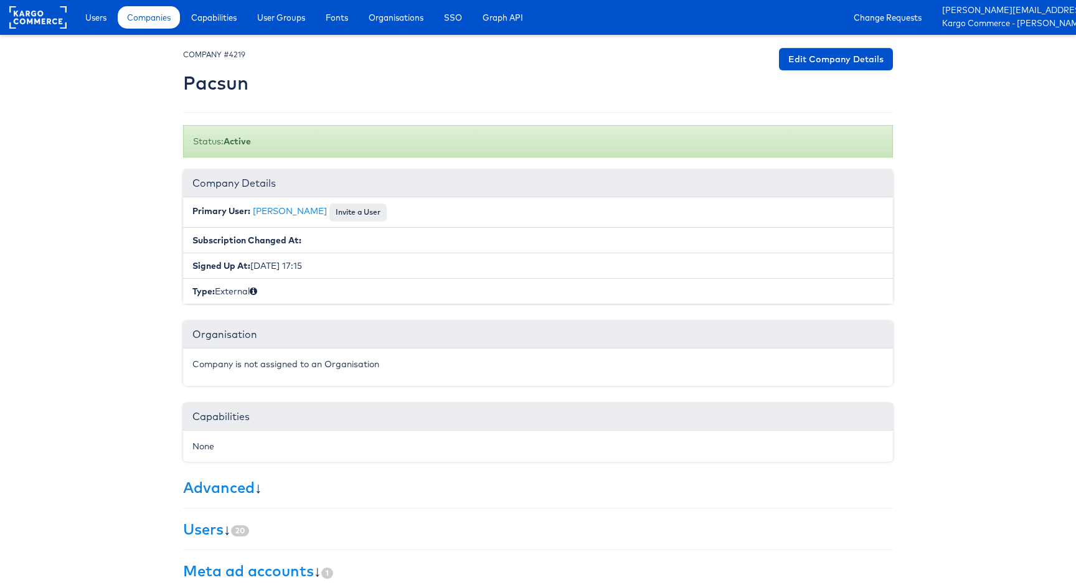
click at [227, 82] on h2 "Pacsun" at bounding box center [215, 83] width 65 height 21
copy h2 "Pacsun"
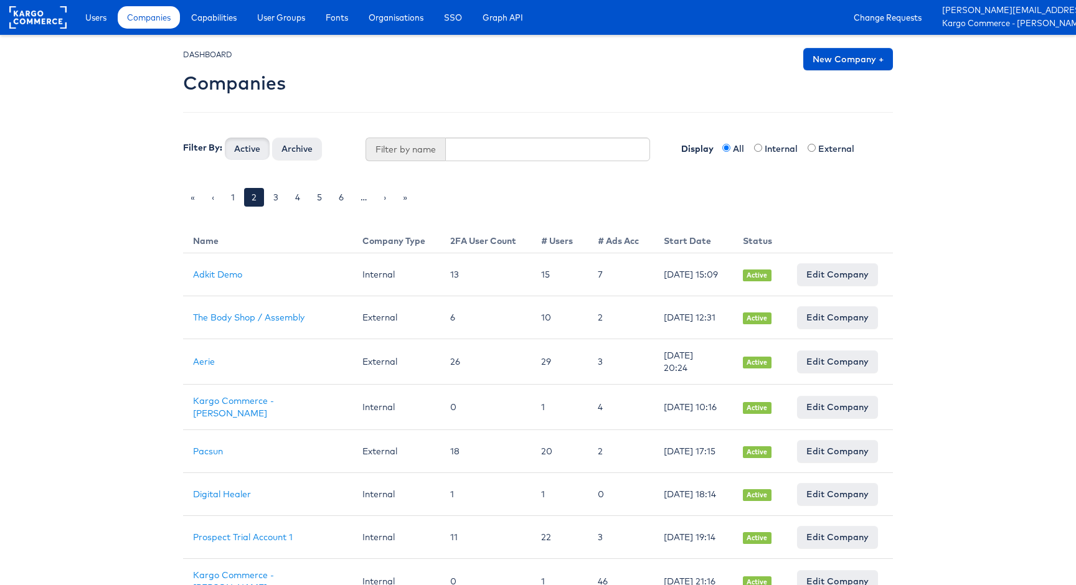
scroll to position [54, 1]
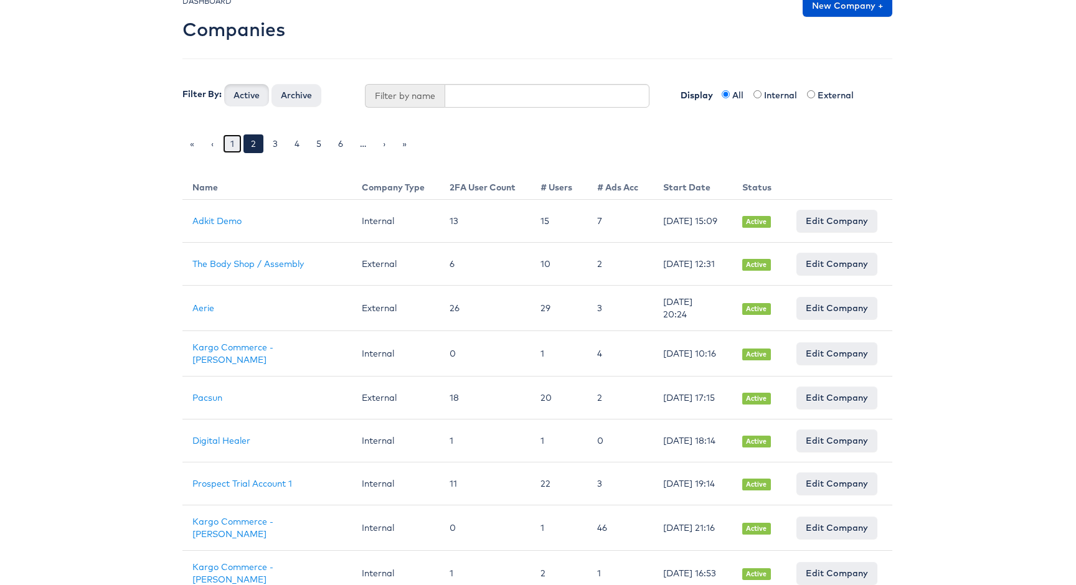
click at [230, 144] on link "1" at bounding box center [232, 143] width 19 height 19
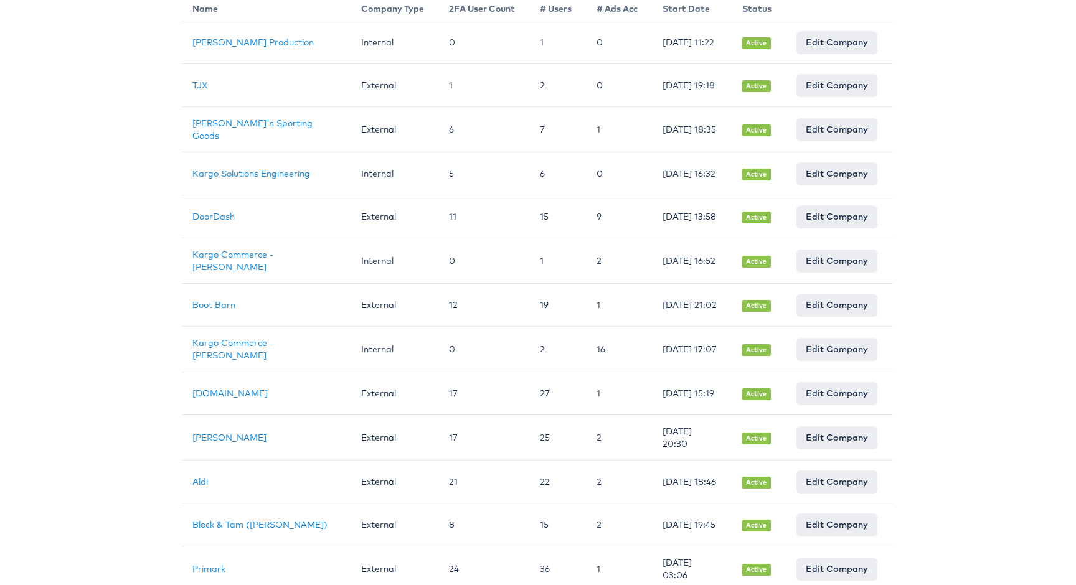
scroll to position [244, 1]
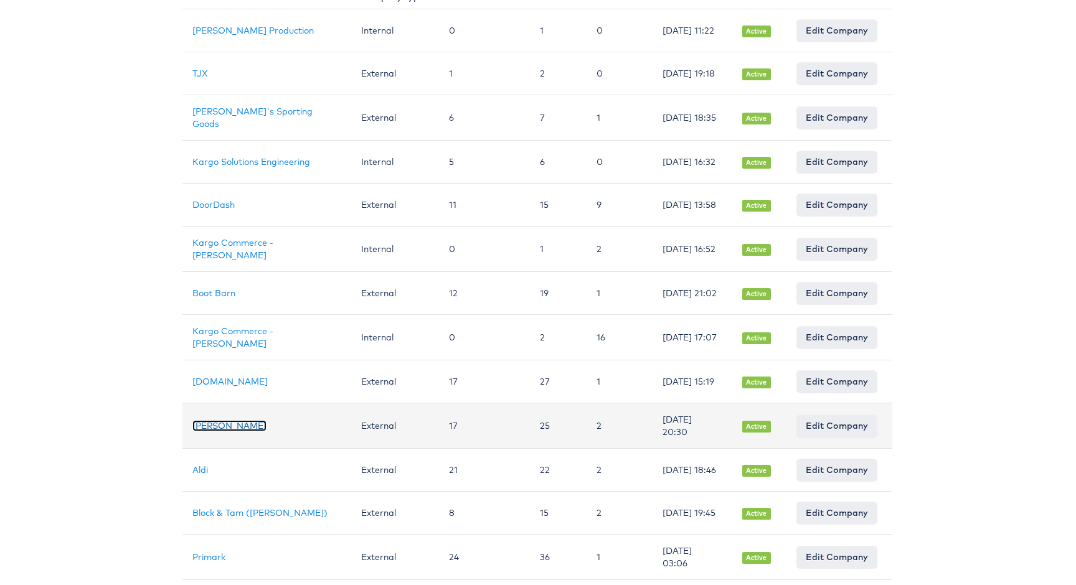
click at [204, 431] on link "[PERSON_NAME]" at bounding box center [229, 425] width 74 height 11
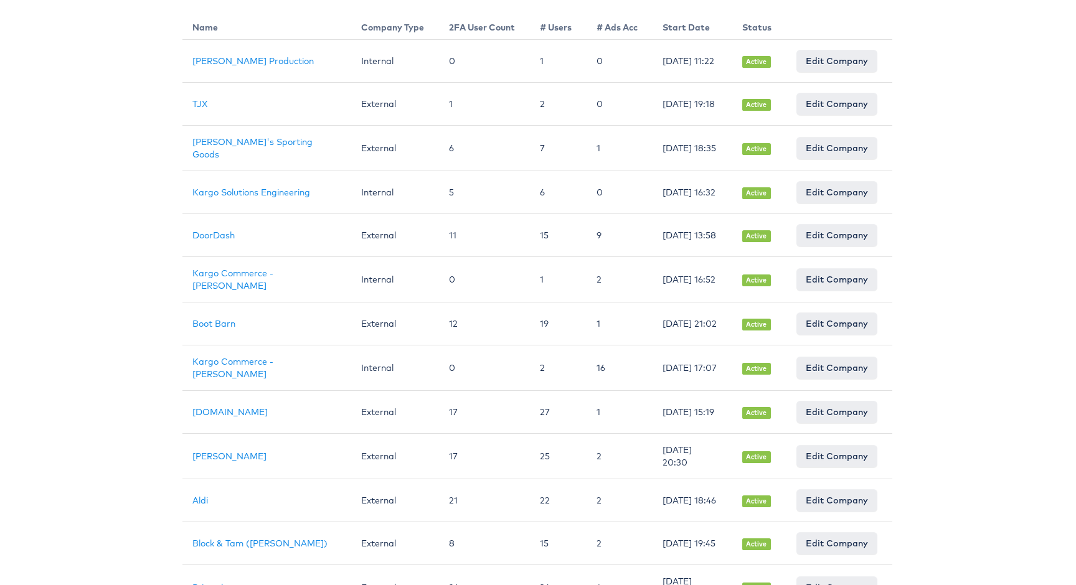
scroll to position [227, 1]
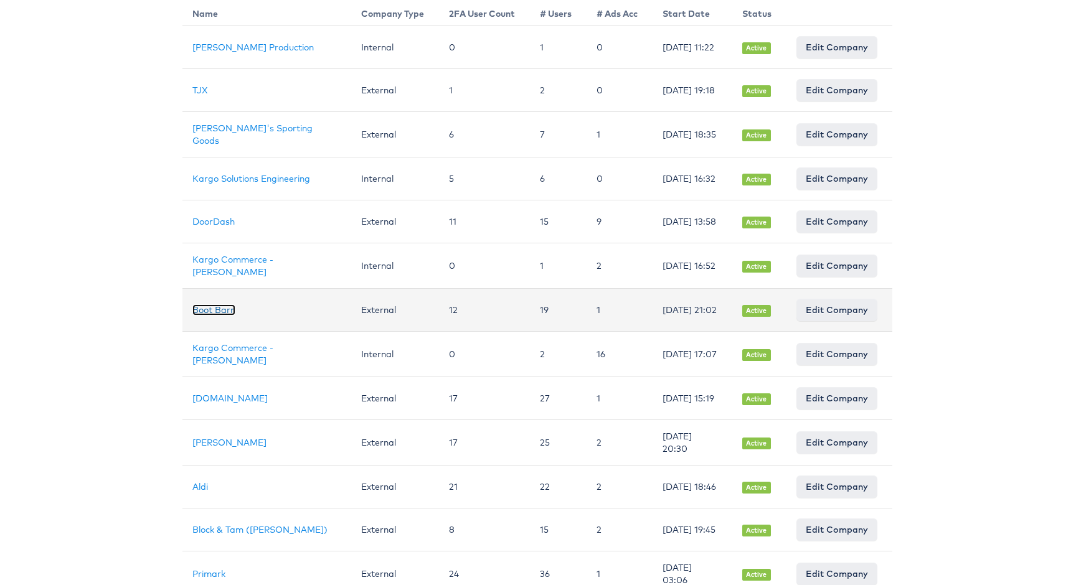
click at [226, 316] on link "Boot Barn" at bounding box center [213, 309] width 43 height 11
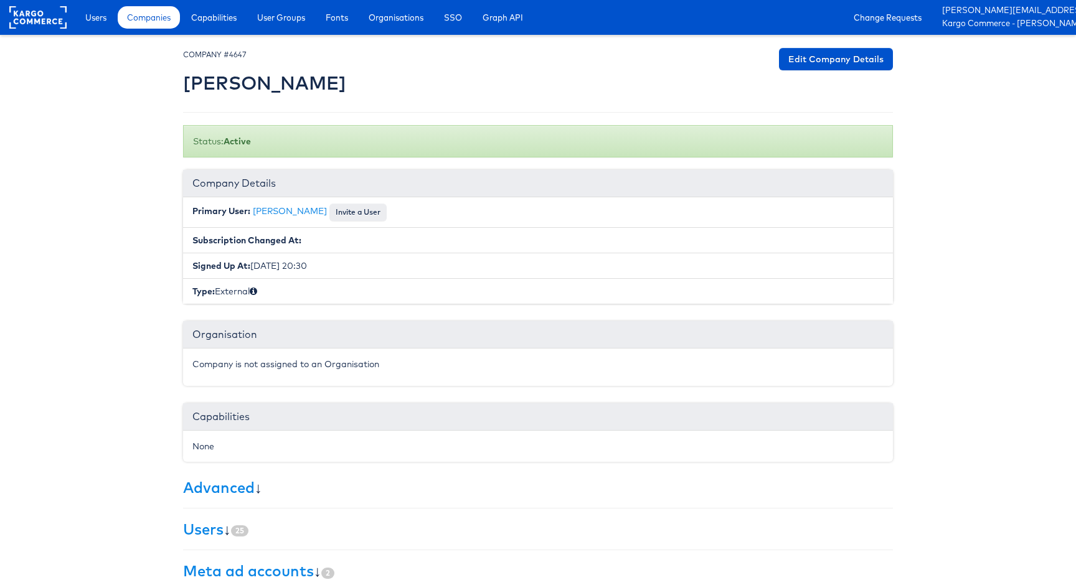
scroll to position [20, 0]
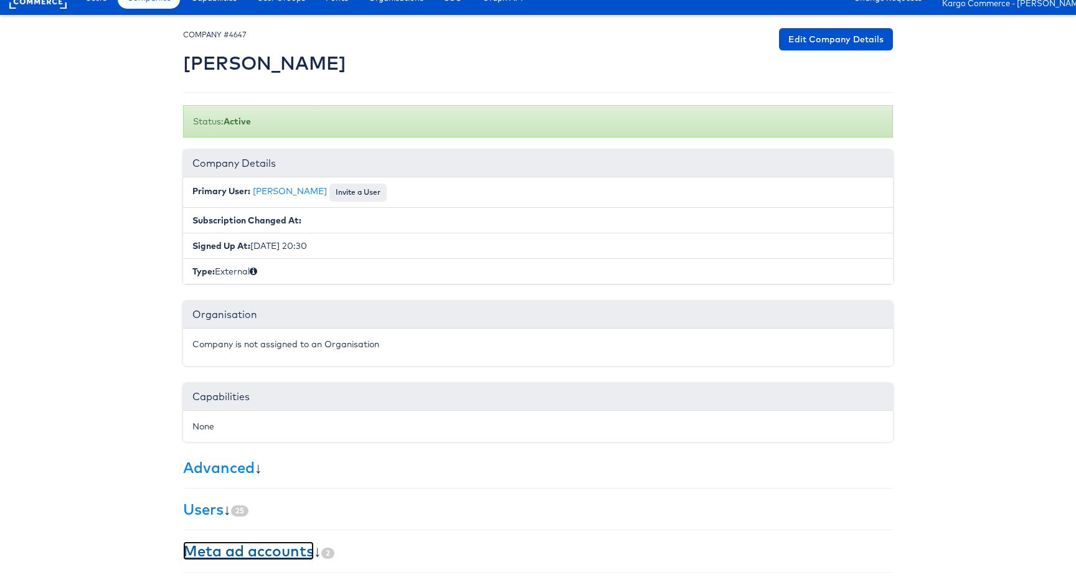
click at [245, 545] on link "Meta ad accounts" at bounding box center [248, 551] width 131 height 19
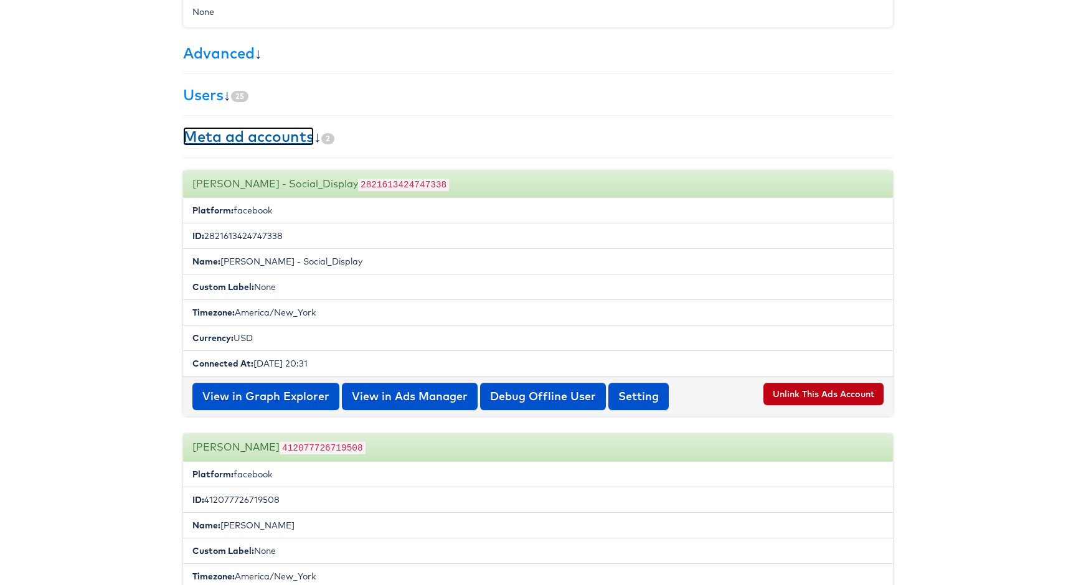
scroll to position [450, 0]
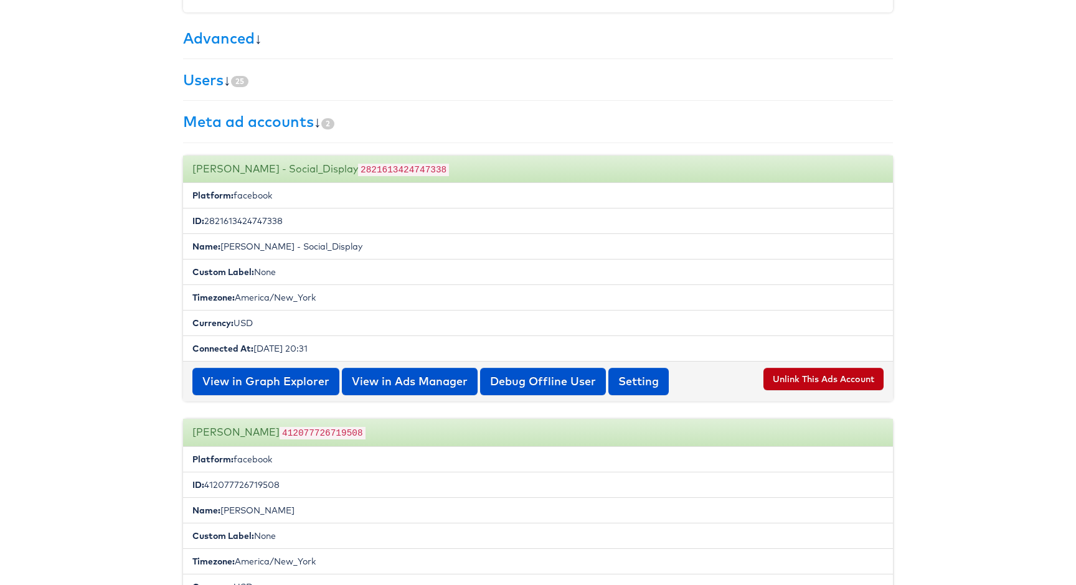
click at [358, 168] on code "2821613424747338" at bounding box center [403, 170] width 91 height 12
copy code "2821613424747338"
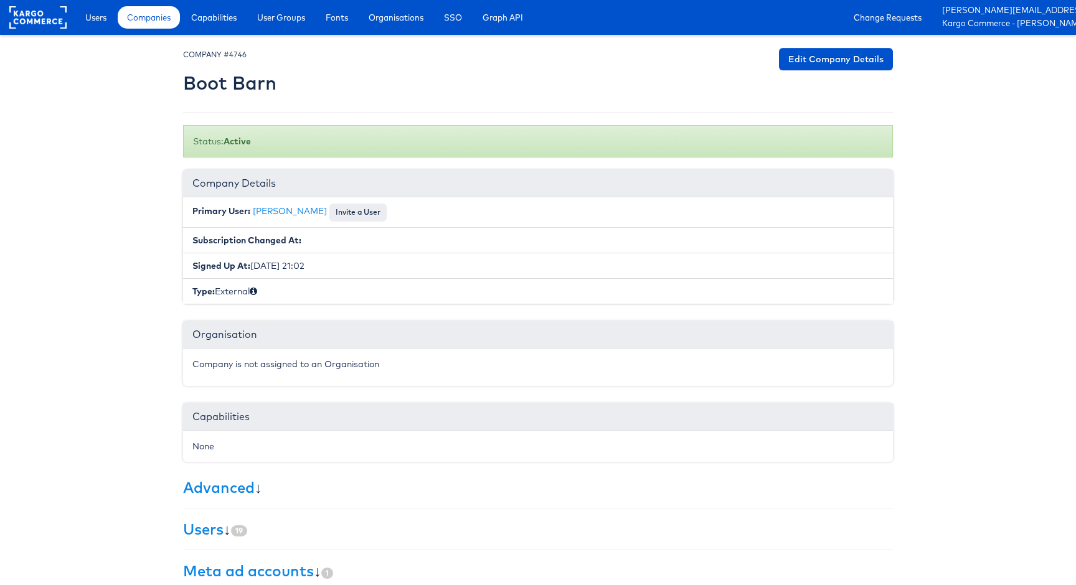
scroll to position [146, 0]
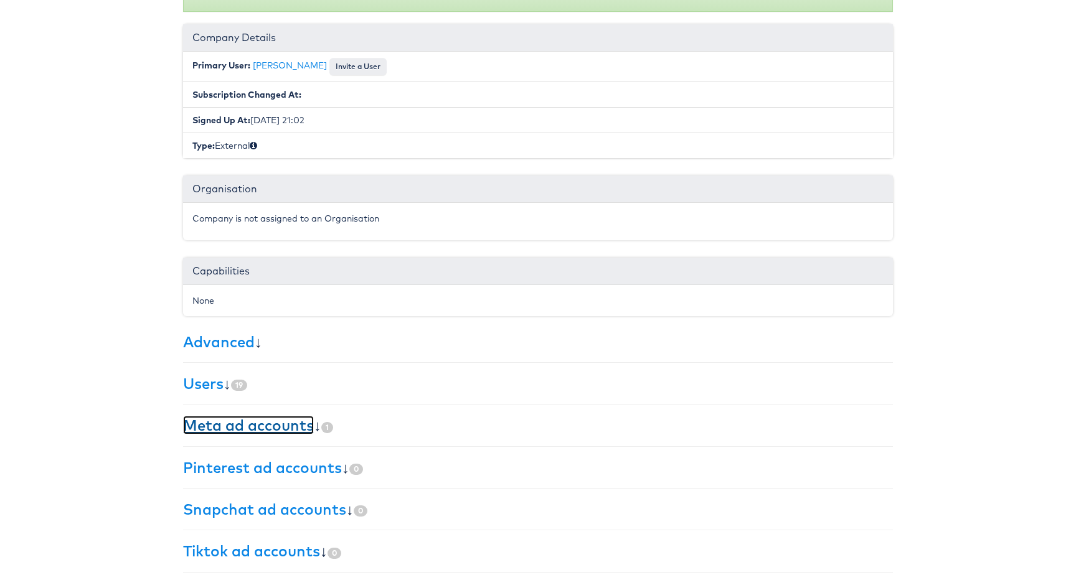
click at [303, 430] on link "Meta ad accounts" at bounding box center [248, 425] width 131 height 19
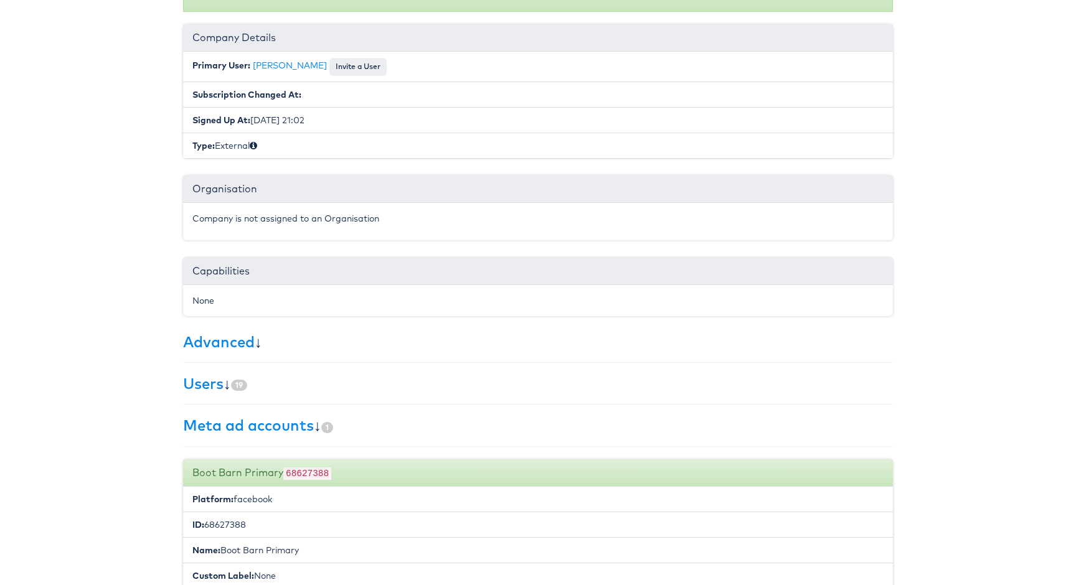
click at [317, 474] on code "68627388" at bounding box center [307, 474] width 48 height 12
copy code "68627388"
